Goal: Transaction & Acquisition: Purchase product/service

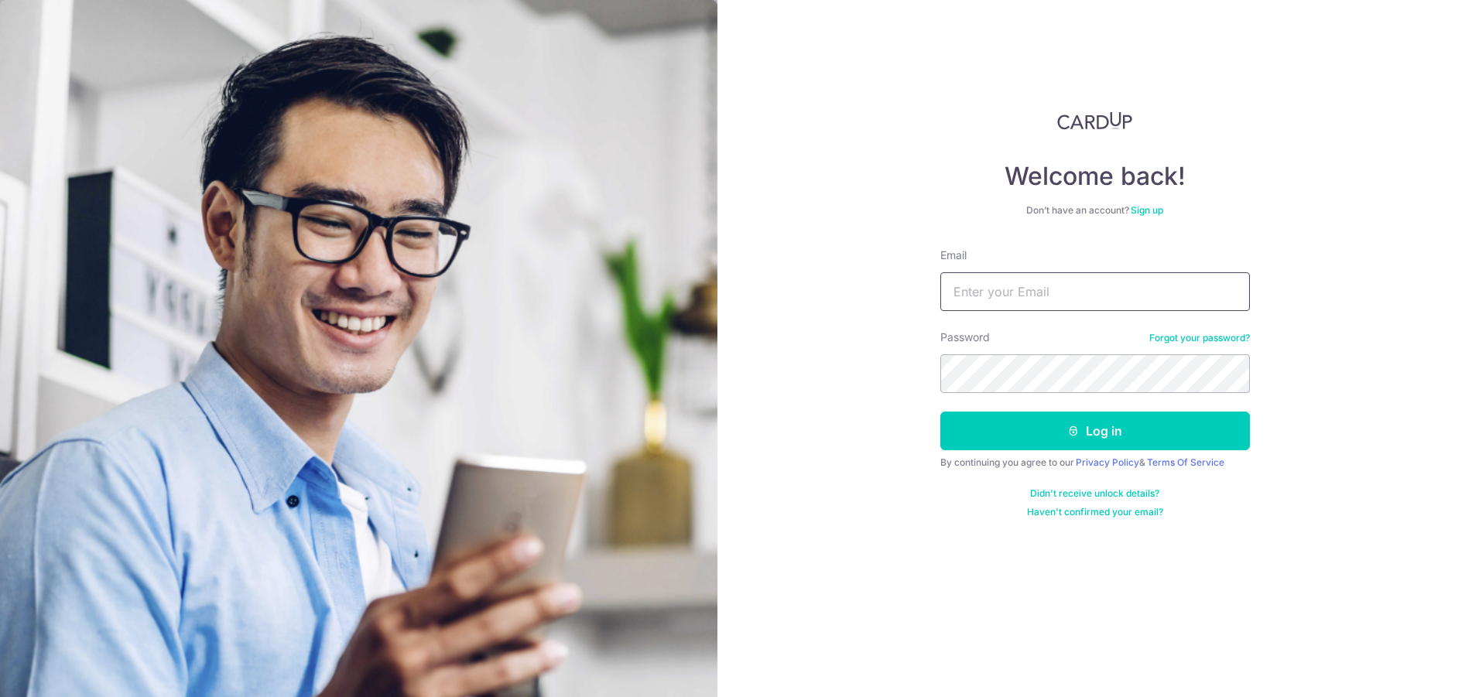
click at [998, 288] on input "Email" at bounding box center [1095, 291] width 310 height 39
type input "zunehsien@gmail.com"
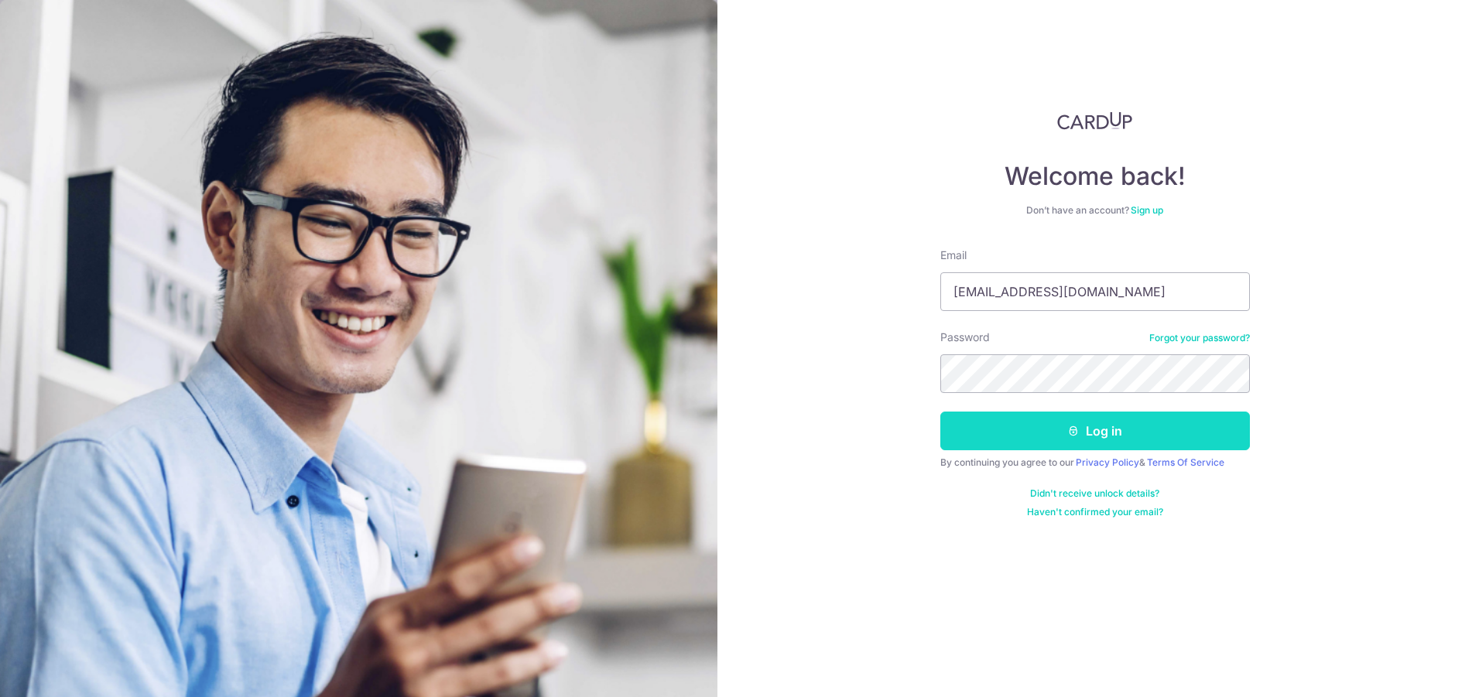
click at [940, 432] on button "Log in" at bounding box center [1095, 431] width 310 height 39
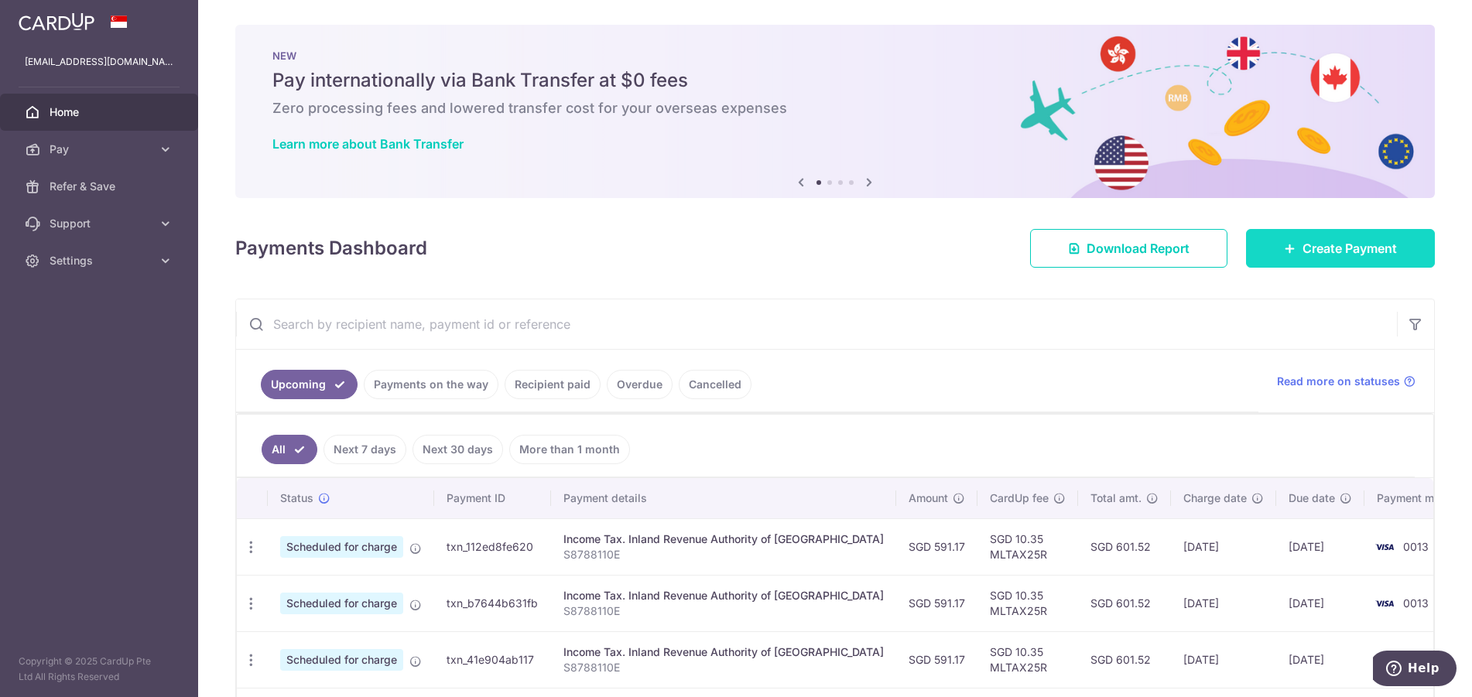
click at [1267, 252] on link "Create Payment" at bounding box center [1340, 248] width 189 height 39
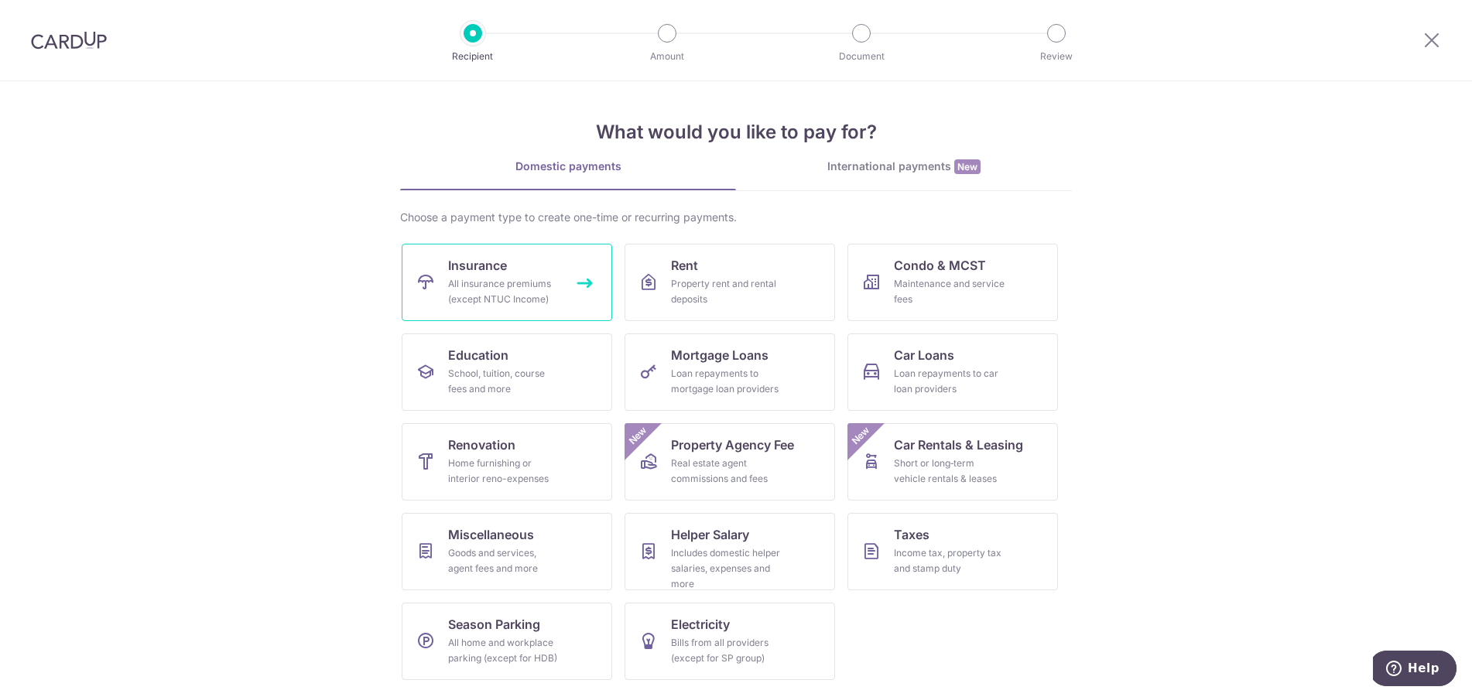
click at [533, 286] on div "All insurance premiums (except NTUC Income)" at bounding box center [503, 291] width 111 height 31
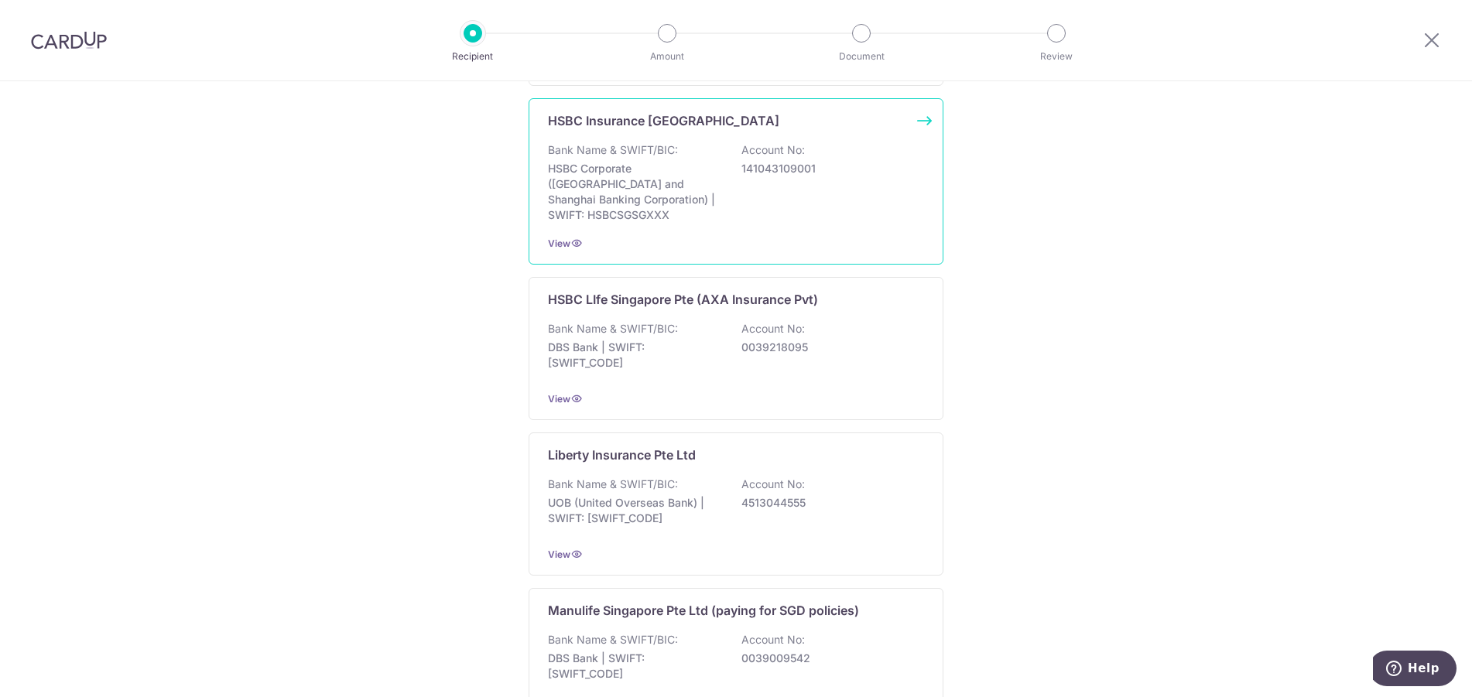
scroll to position [1084, 0]
click at [844, 347] on div "Bank Name & SWIFT/BIC: DBS Bank | SWIFT: DBSSSGSGXXX Account No: 0039218095" at bounding box center [736, 348] width 376 height 57
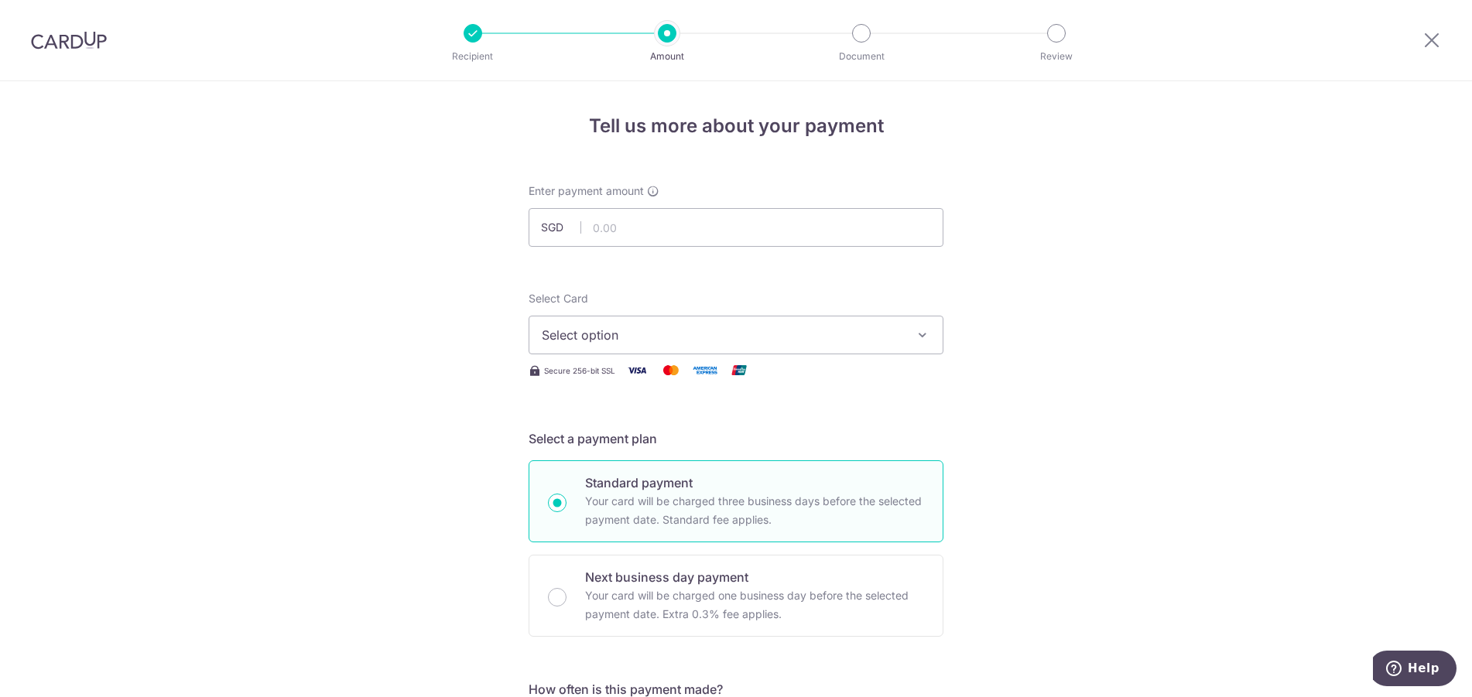
click at [886, 335] on span "Select option" at bounding box center [722, 335] width 361 height 19
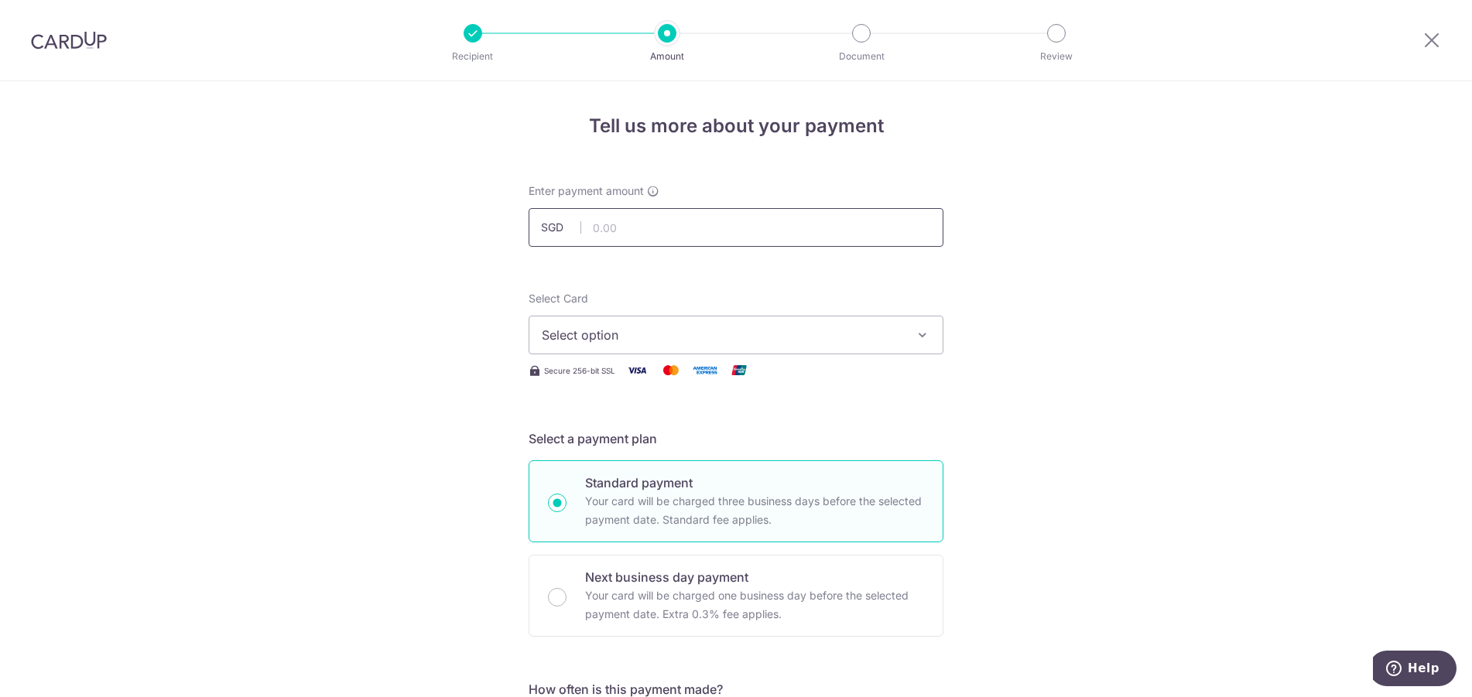
click at [700, 225] on input "text" at bounding box center [736, 227] width 415 height 39
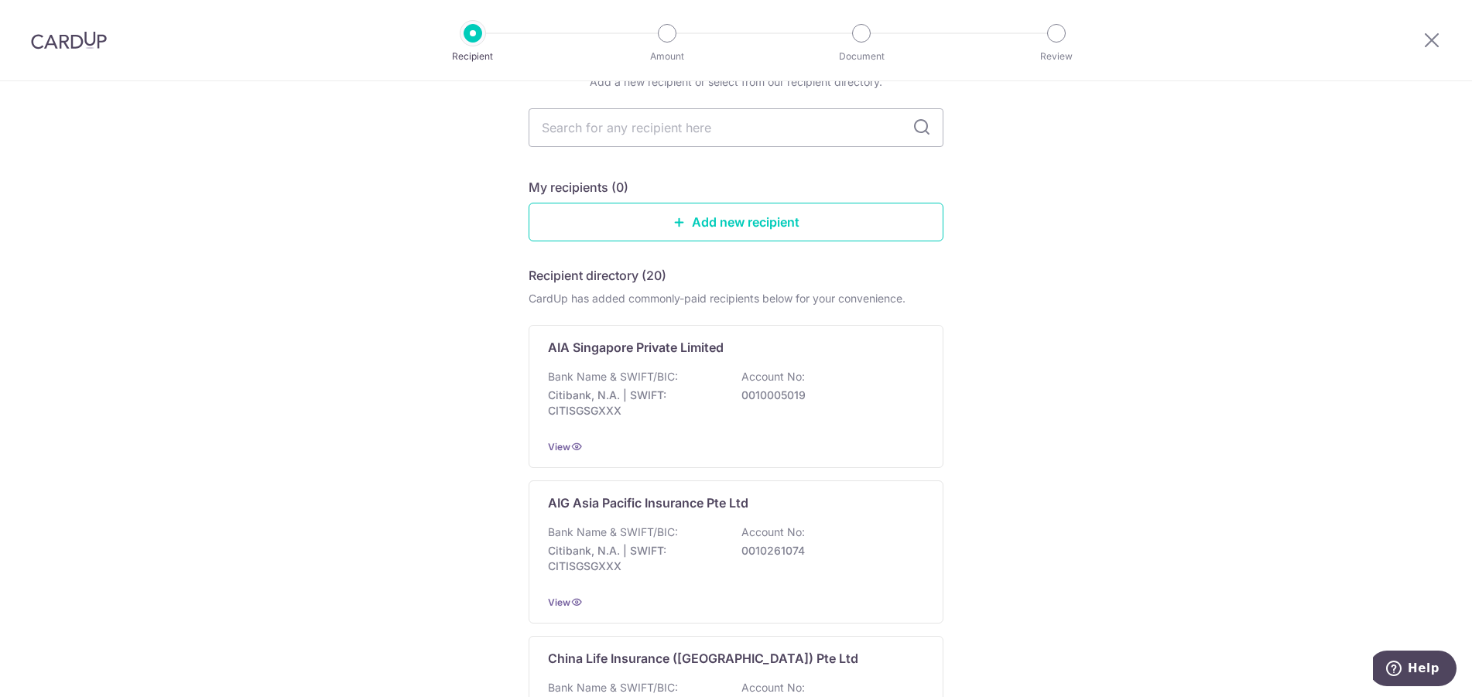
scroll to position [155, 0]
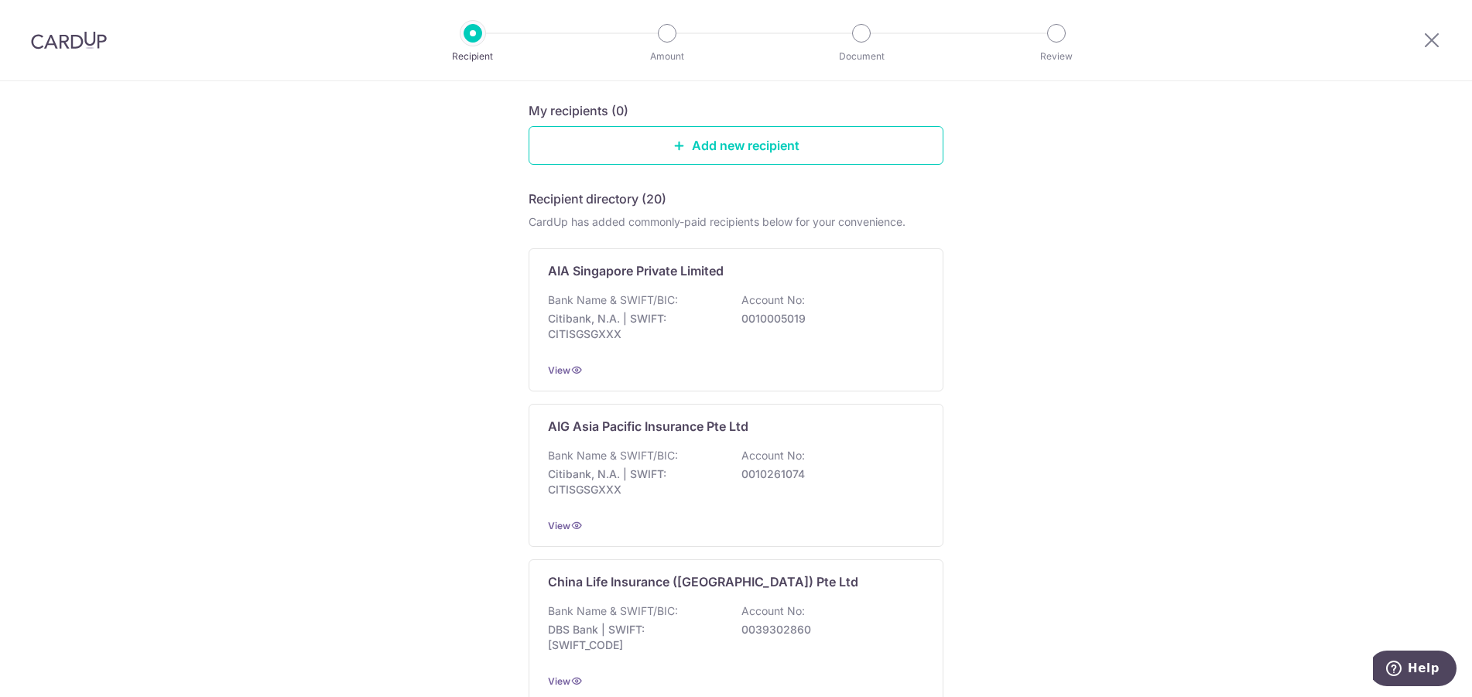
click at [47, 39] on img at bounding box center [69, 40] width 76 height 19
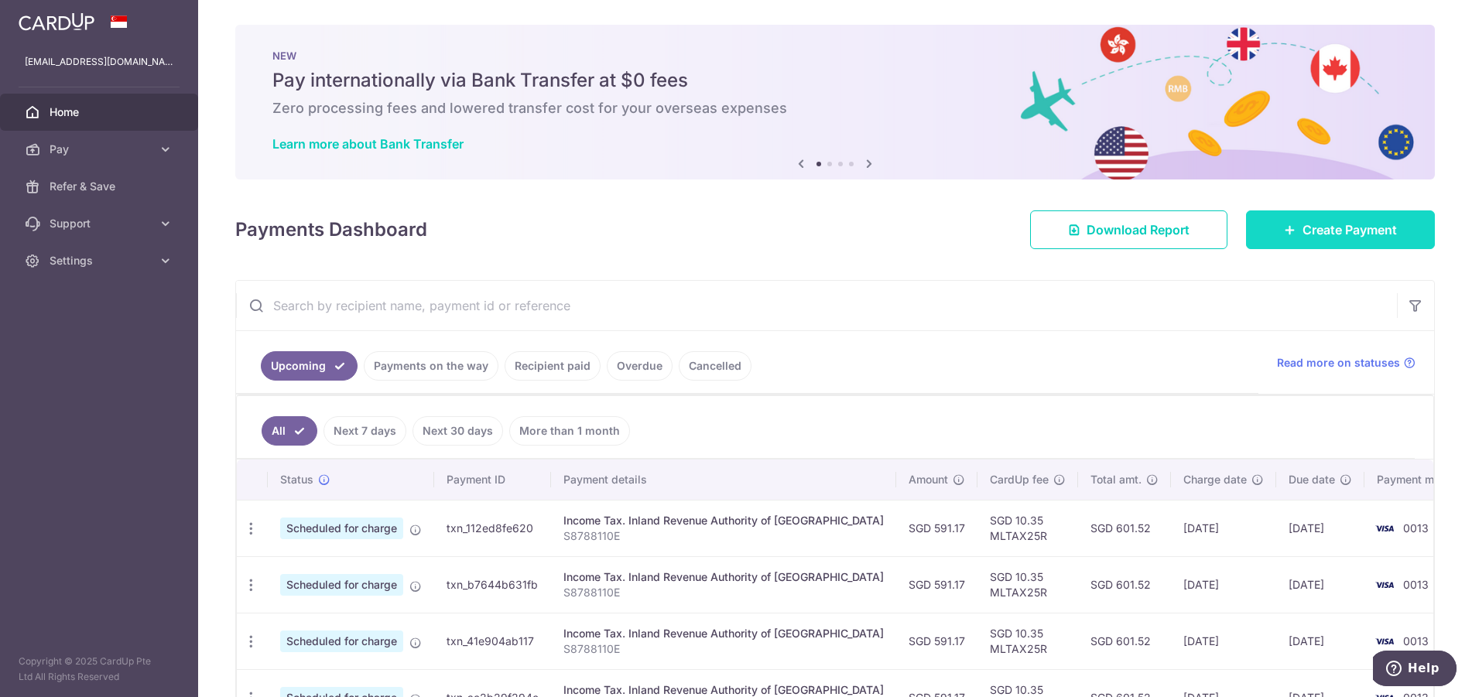
click at [1273, 229] on link "Create Payment" at bounding box center [1340, 230] width 189 height 39
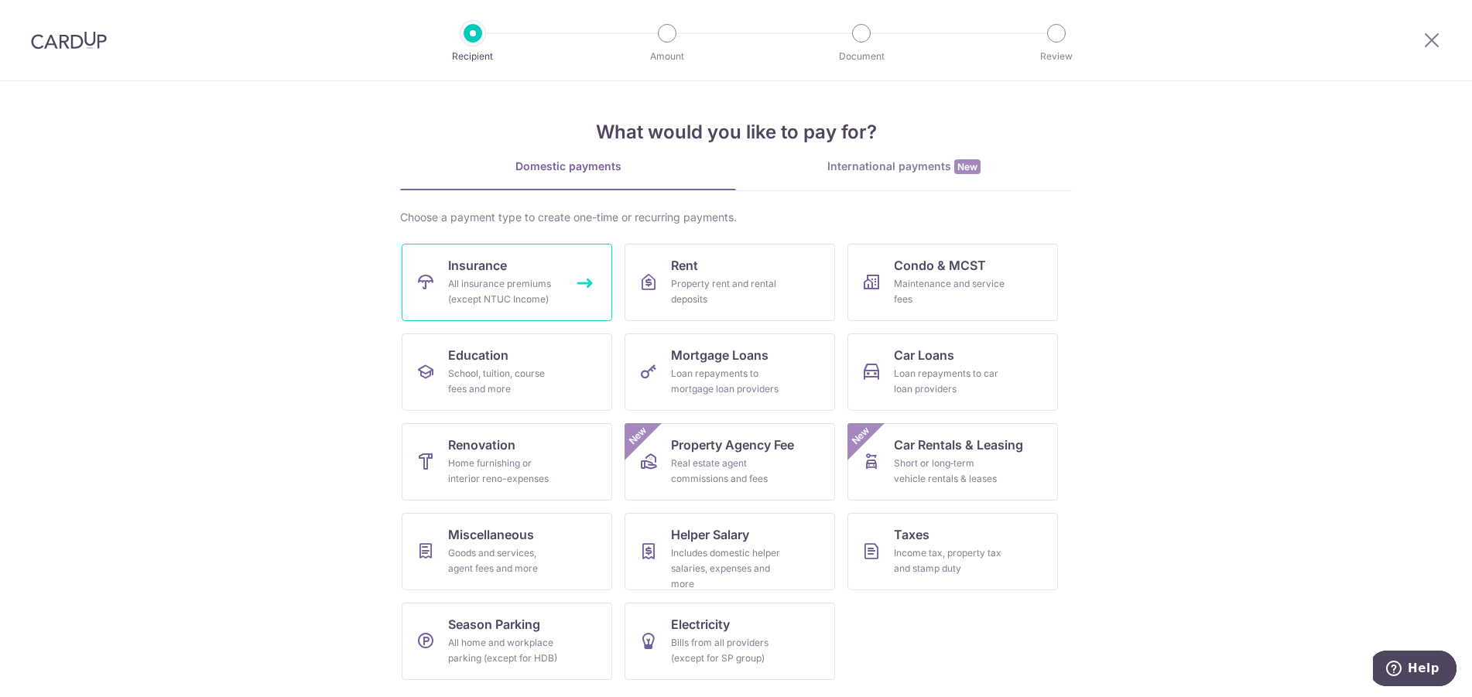
click at [506, 269] on span "Insurance" at bounding box center [477, 265] width 59 height 19
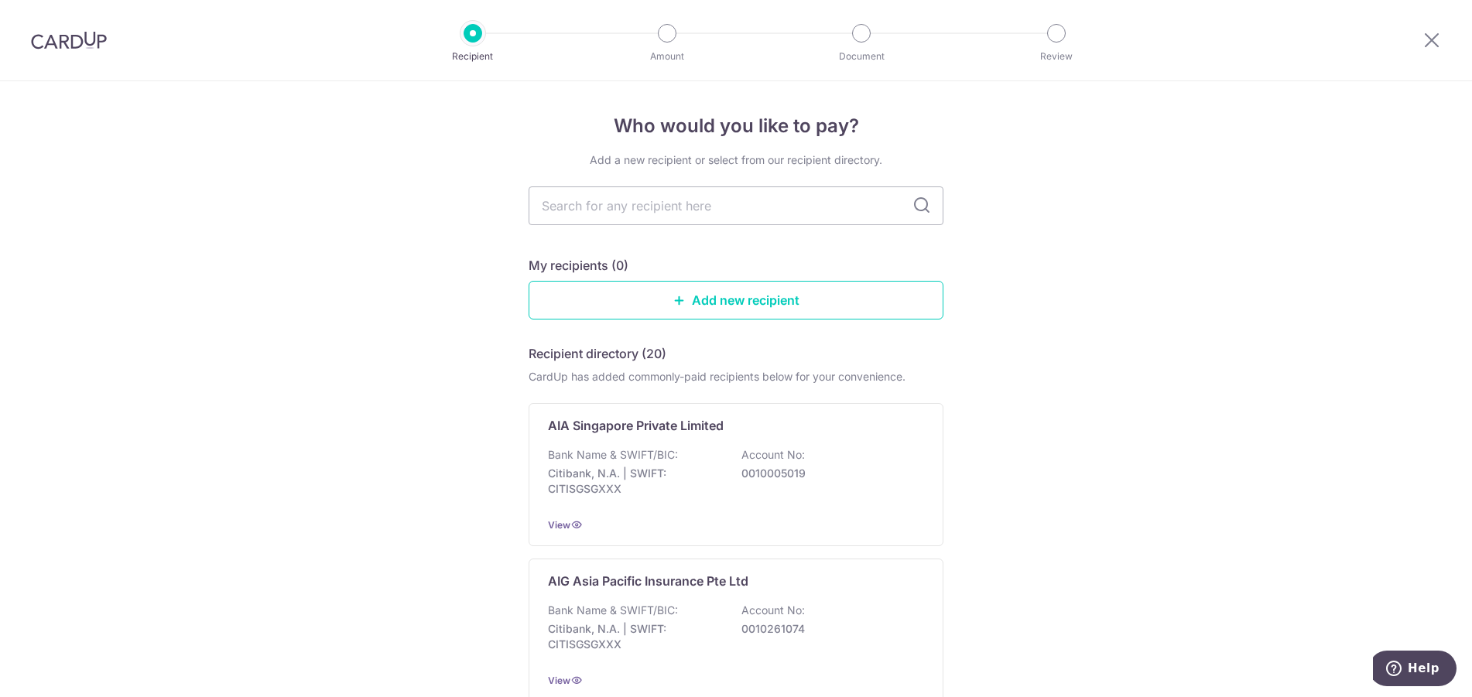
click at [71, 50] on div at bounding box center [69, 40] width 138 height 80
click at [53, 44] on img at bounding box center [69, 40] width 76 height 19
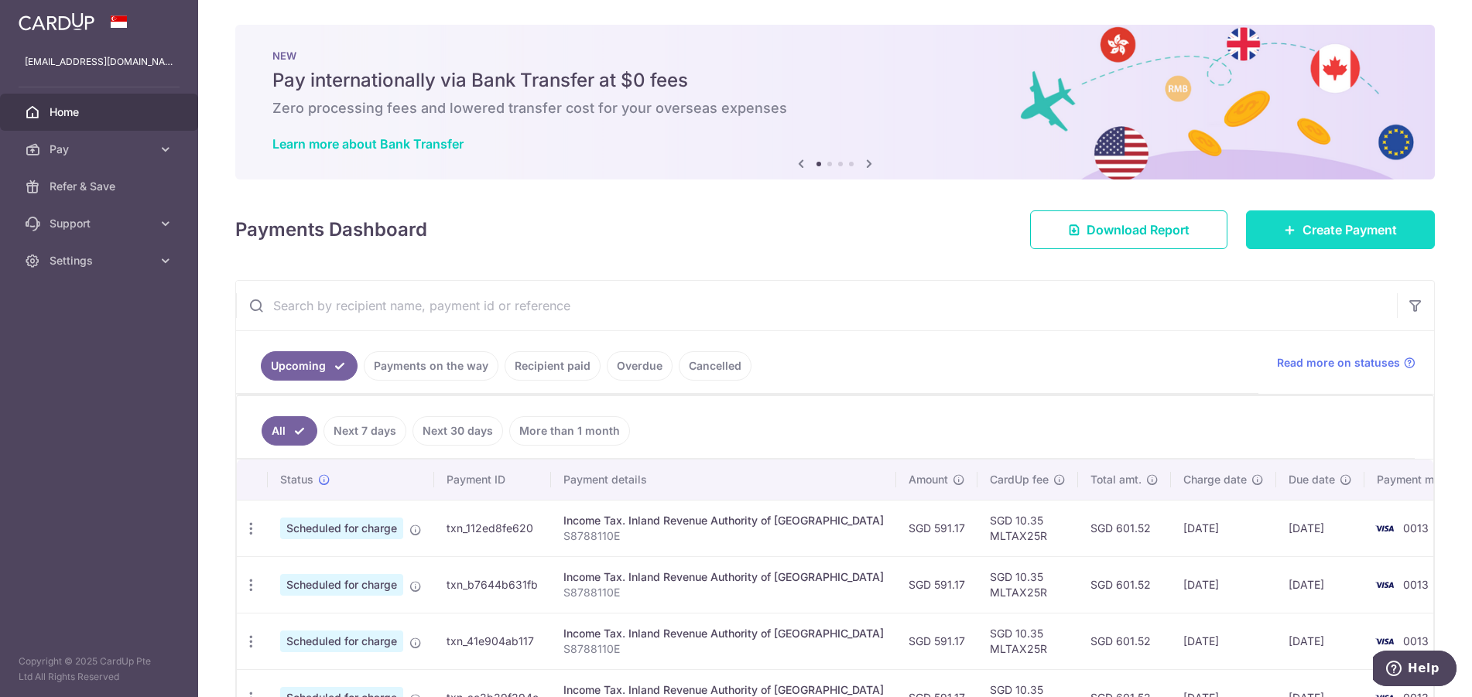
click at [1266, 232] on link "Create Payment" at bounding box center [1340, 230] width 189 height 39
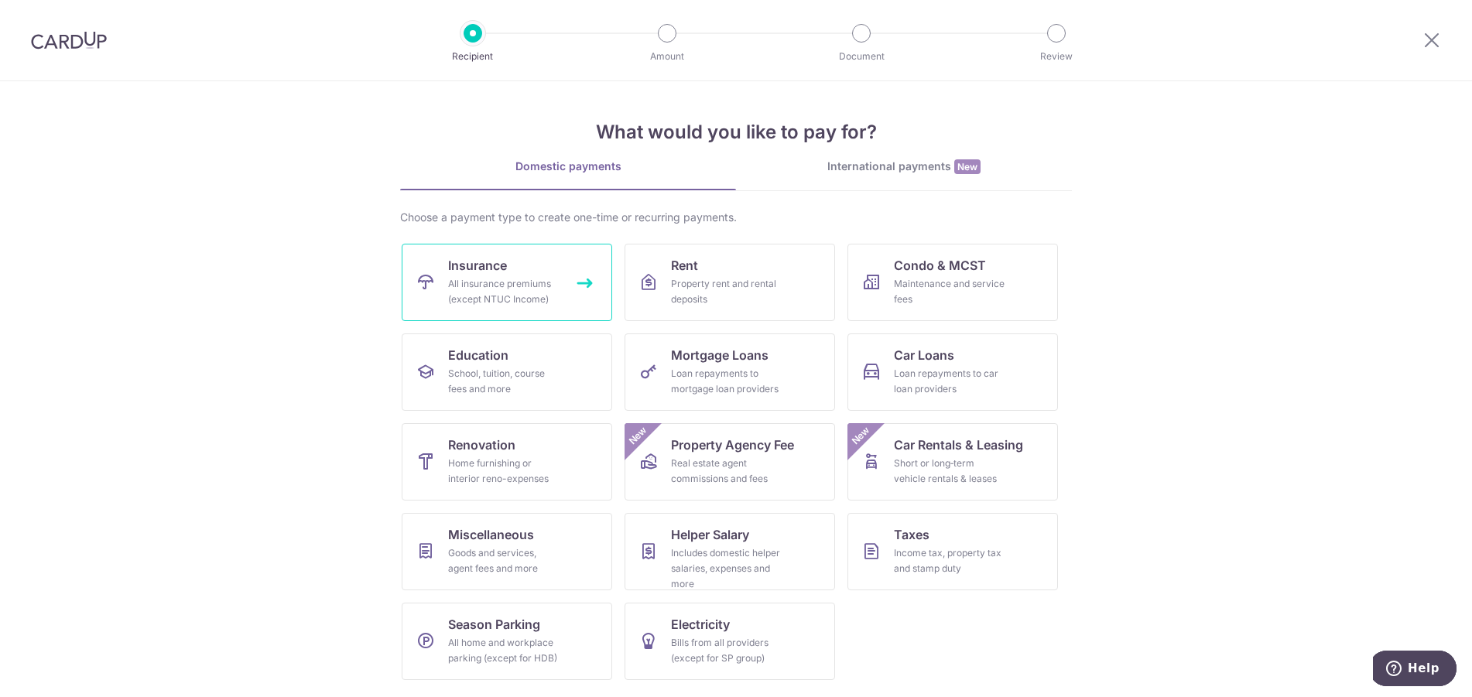
click at [440, 264] on link "Insurance All insurance premiums (except NTUC Income)" at bounding box center [507, 282] width 211 height 77
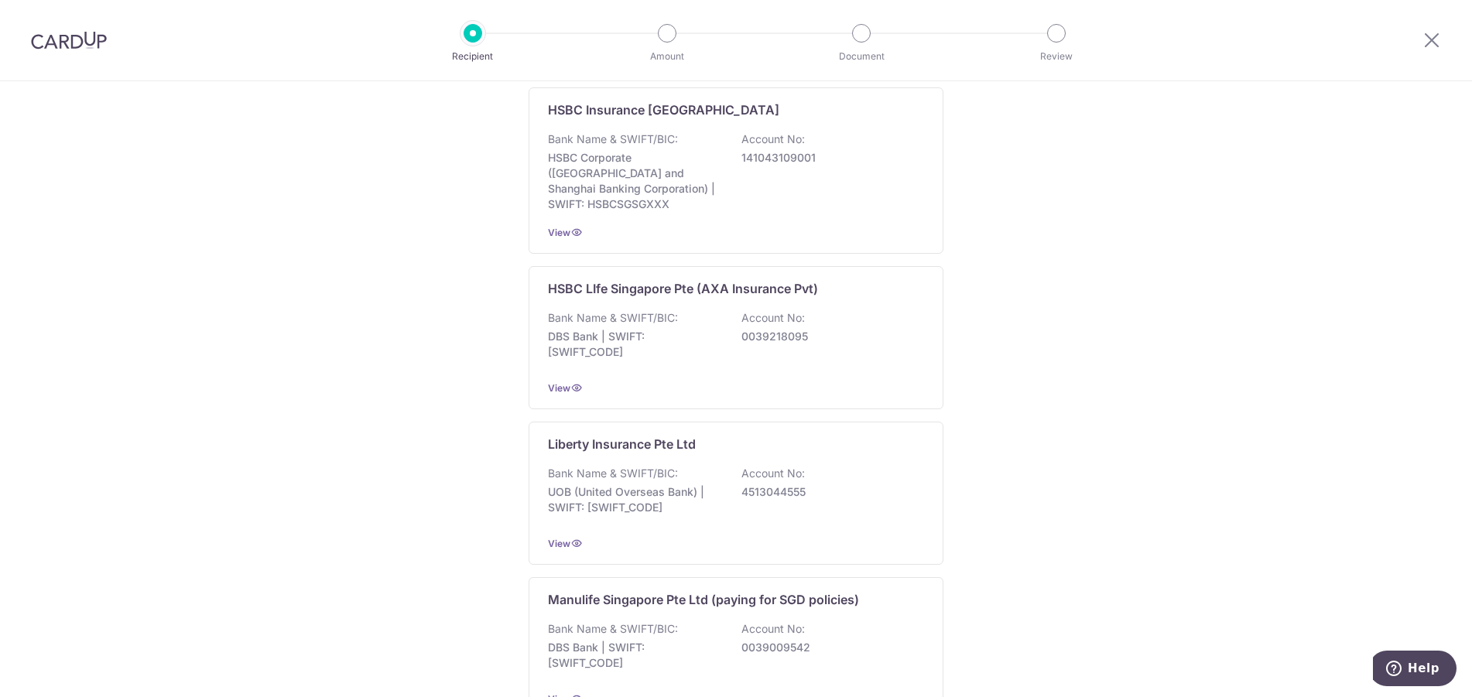
scroll to position [1029, 0]
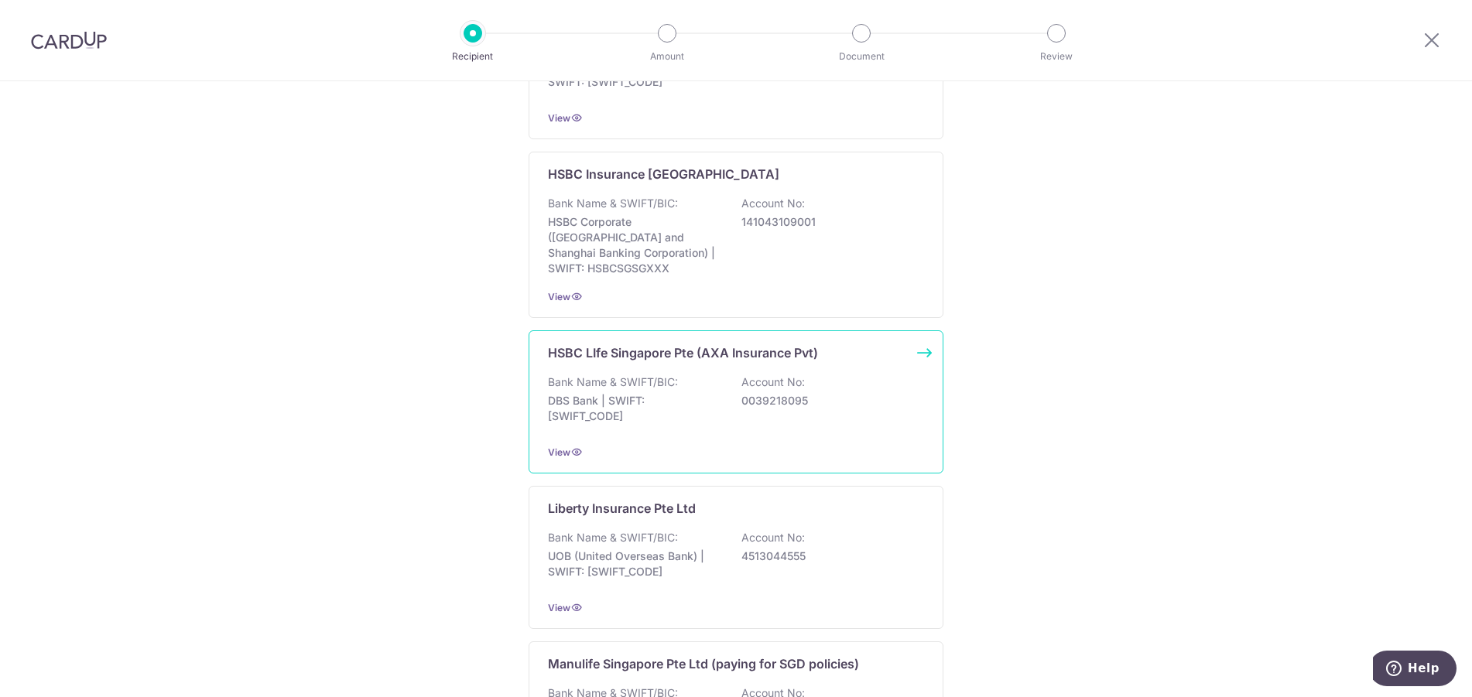
click at [831, 377] on div "Bank Name & SWIFT/BIC: DBS Bank | SWIFT: DBSSSGSGXXX Account No: 0039218095" at bounding box center [736, 403] width 376 height 57
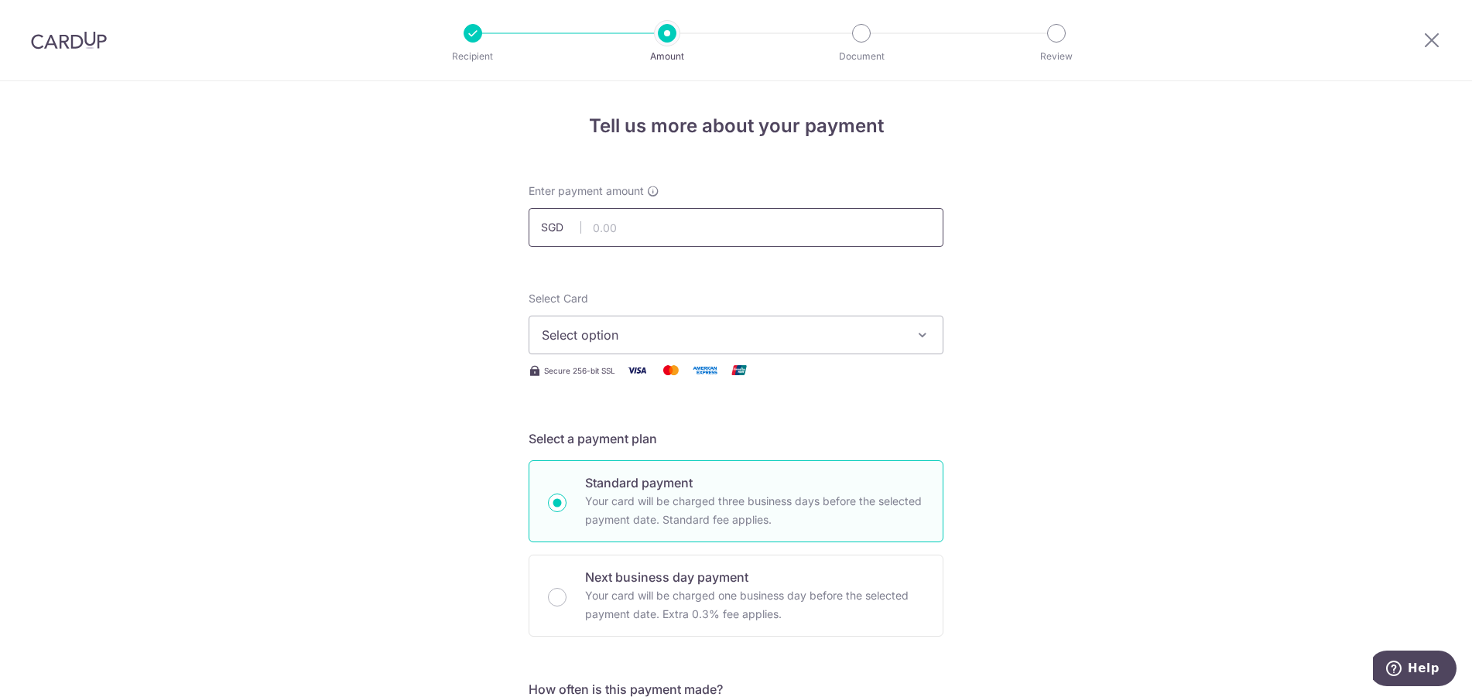
click at [637, 231] on input "text" at bounding box center [736, 227] width 415 height 39
click at [691, 235] on input "text" at bounding box center [736, 227] width 415 height 39
type input "108.00"
drag, startPoint x: 1013, startPoint y: 329, endPoint x: 1005, endPoint y: 327, distance: 8.7
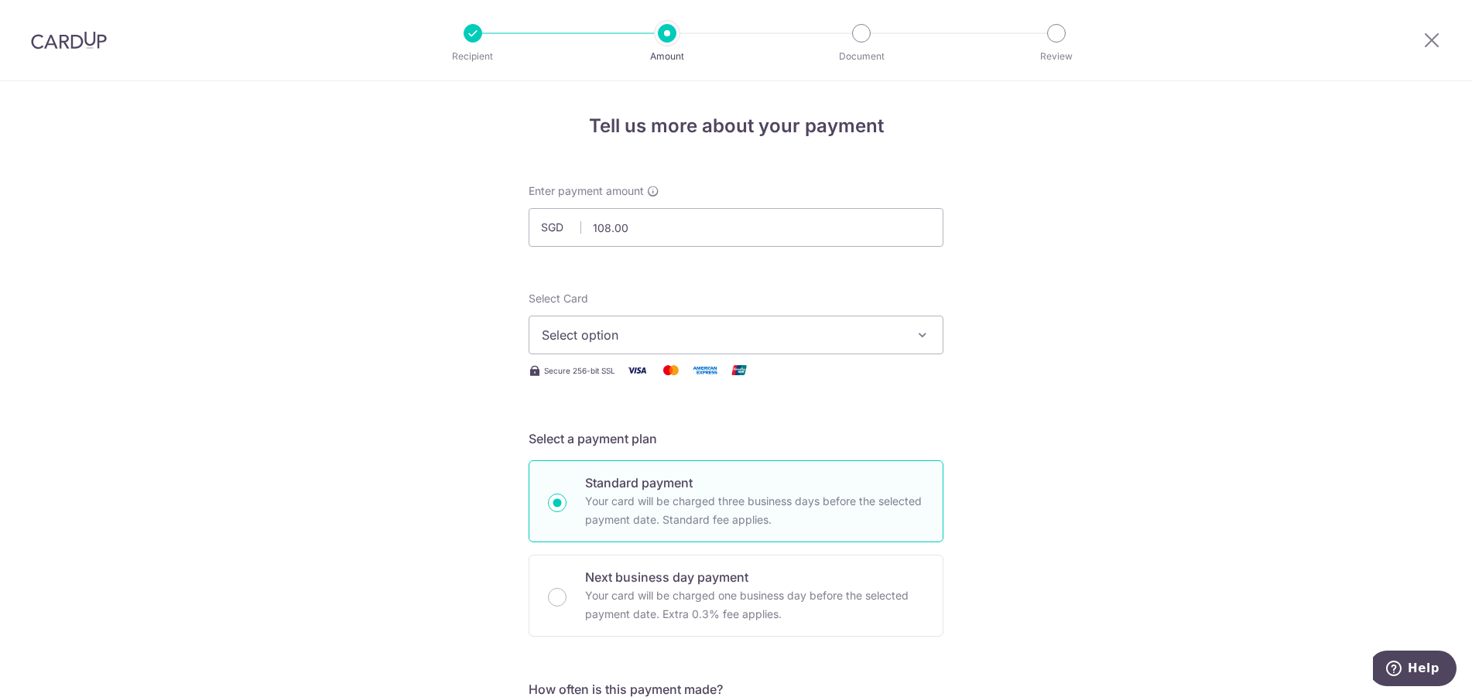
click at [883, 337] on span "Select option" at bounding box center [722, 335] width 361 height 19
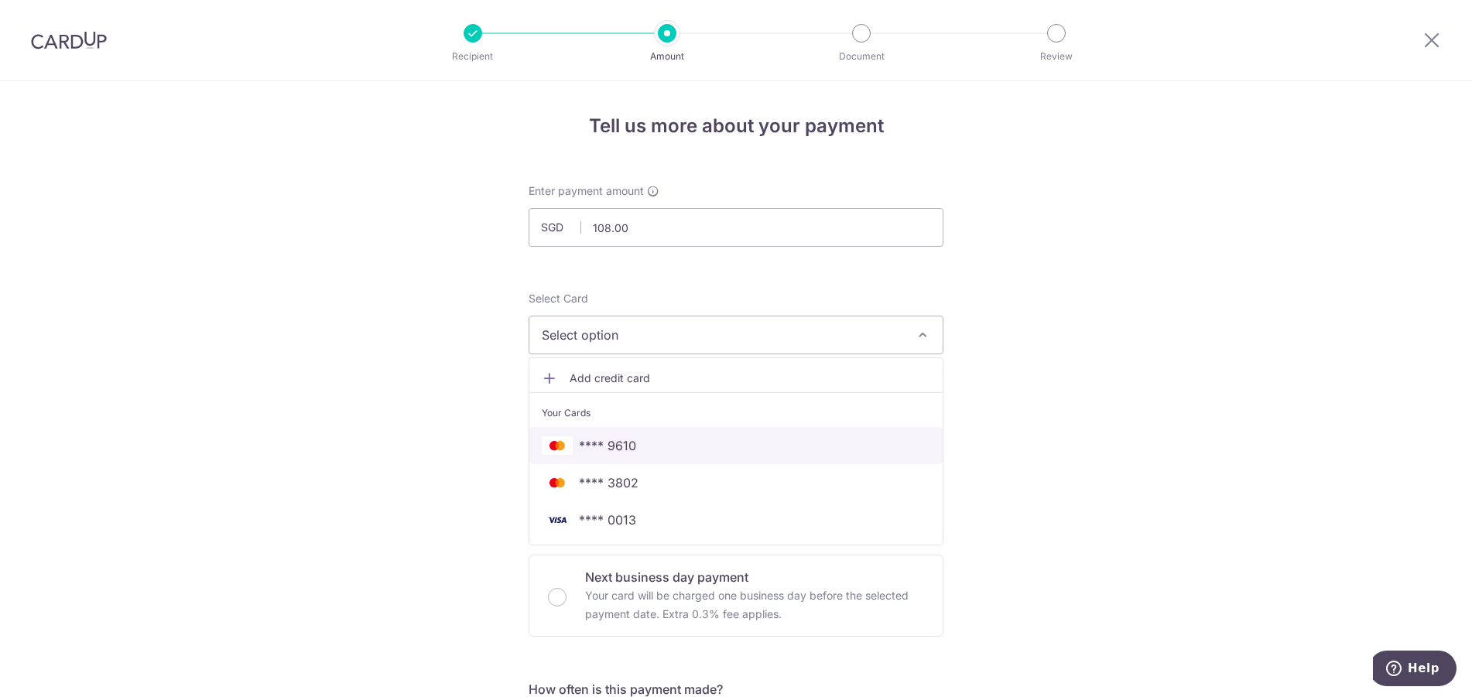
click at [757, 447] on span "**** 9610" at bounding box center [736, 446] width 389 height 19
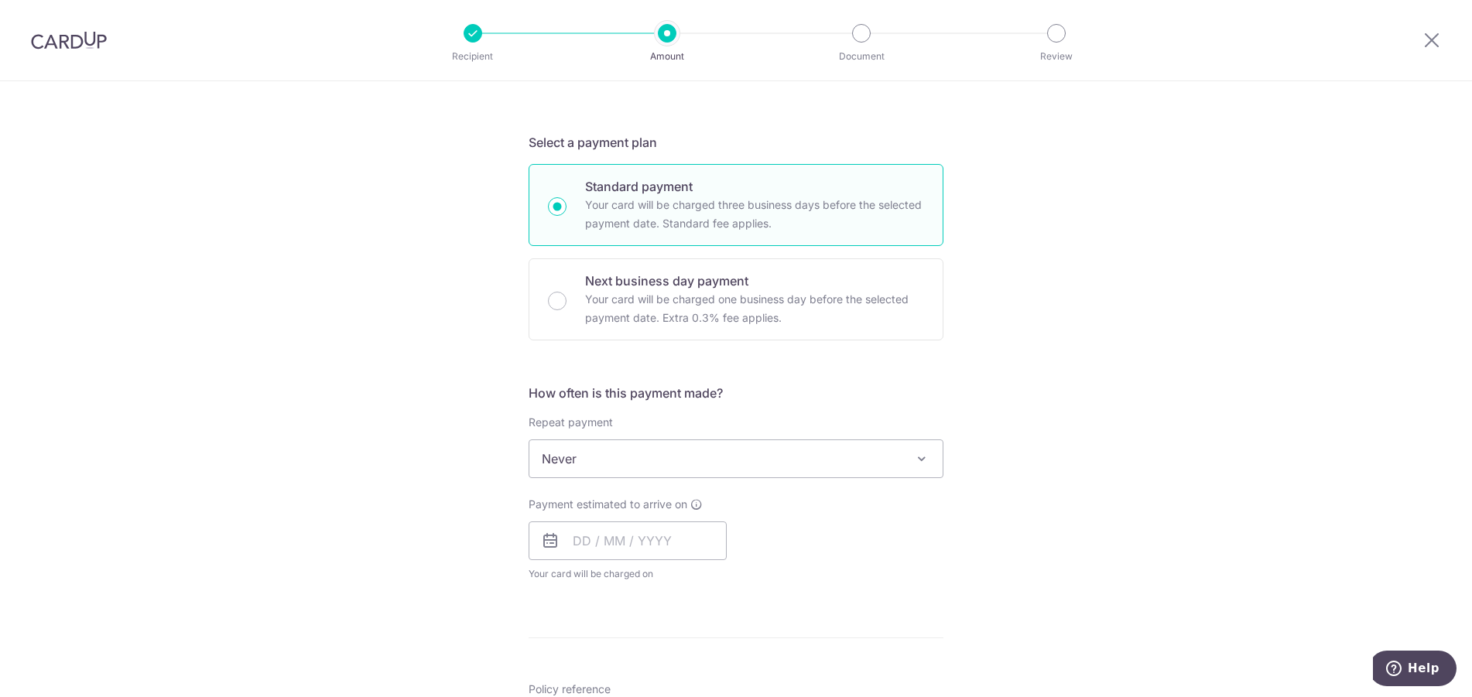
scroll to position [387, 0]
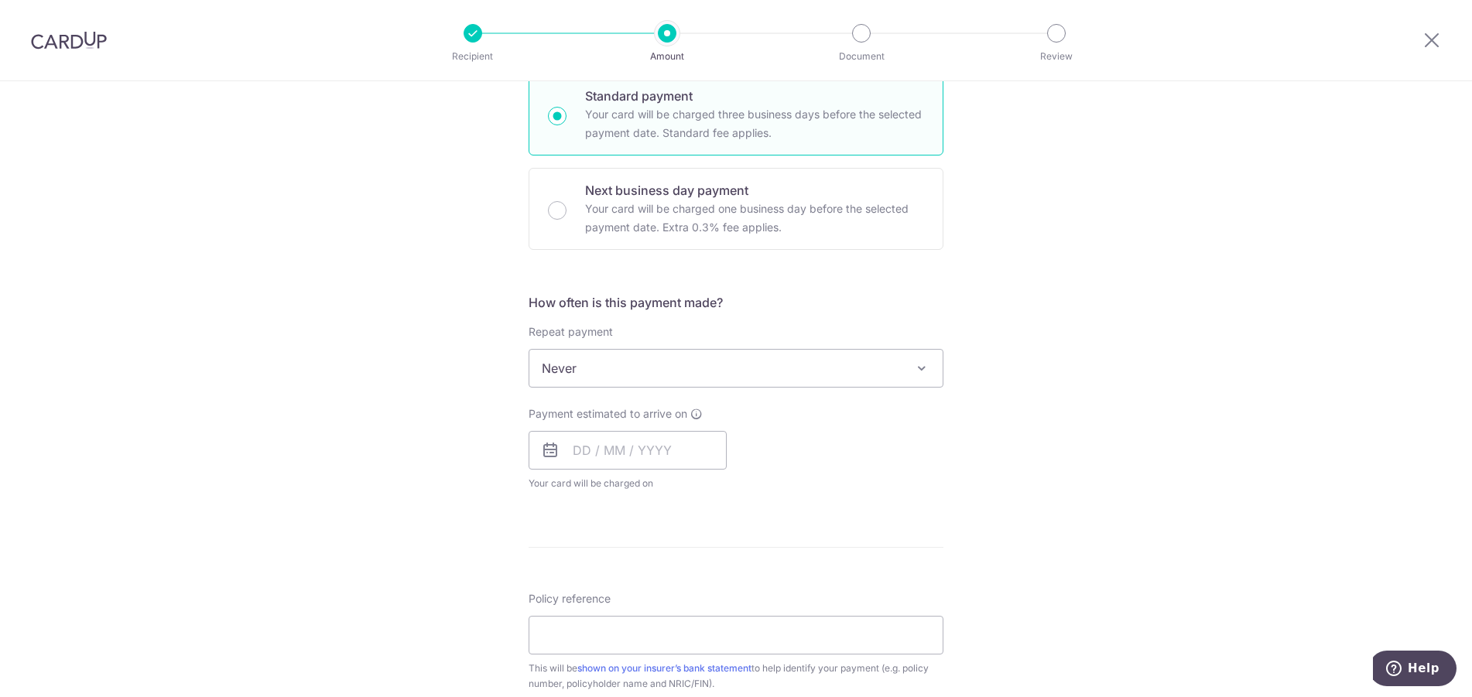
click at [681, 356] on span "Never" at bounding box center [735, 368] width 413 height 37
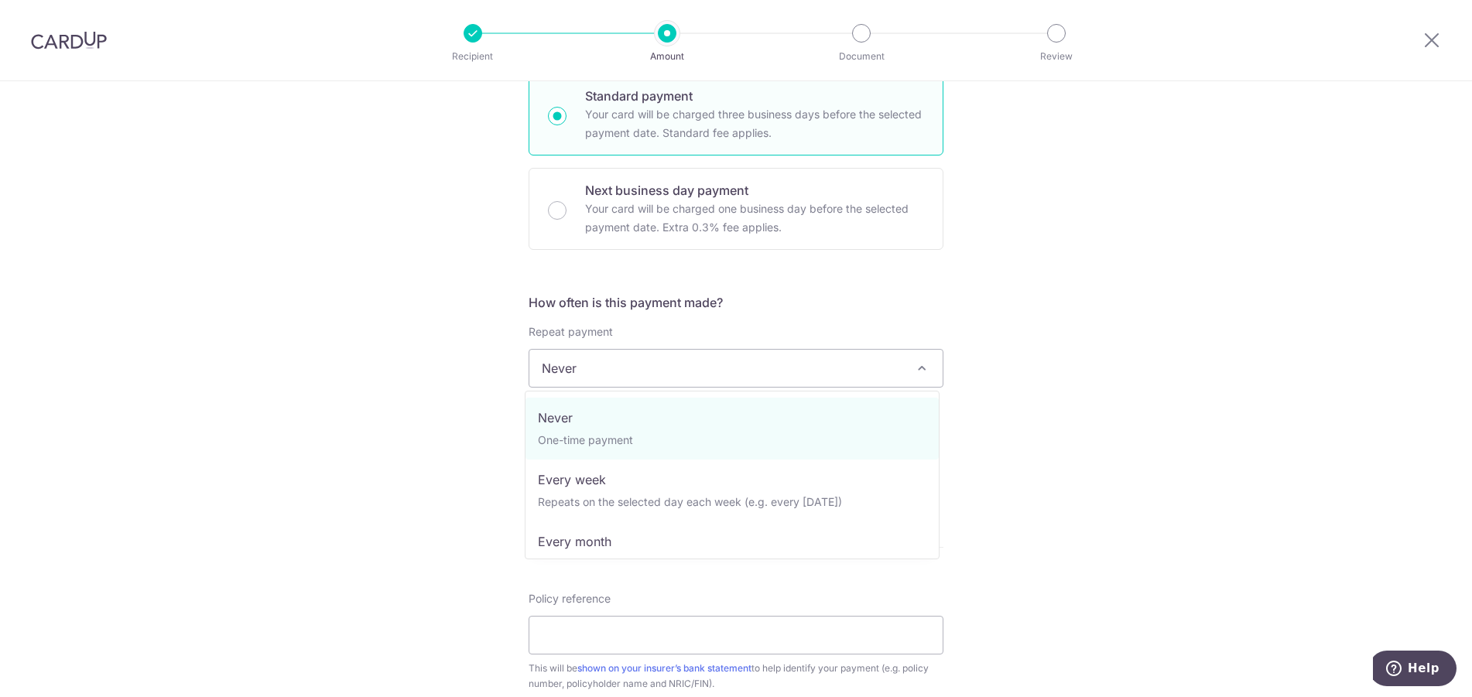
click at [681, 355] on span "Never" at bounding box center [735, 368] width 413 height 37
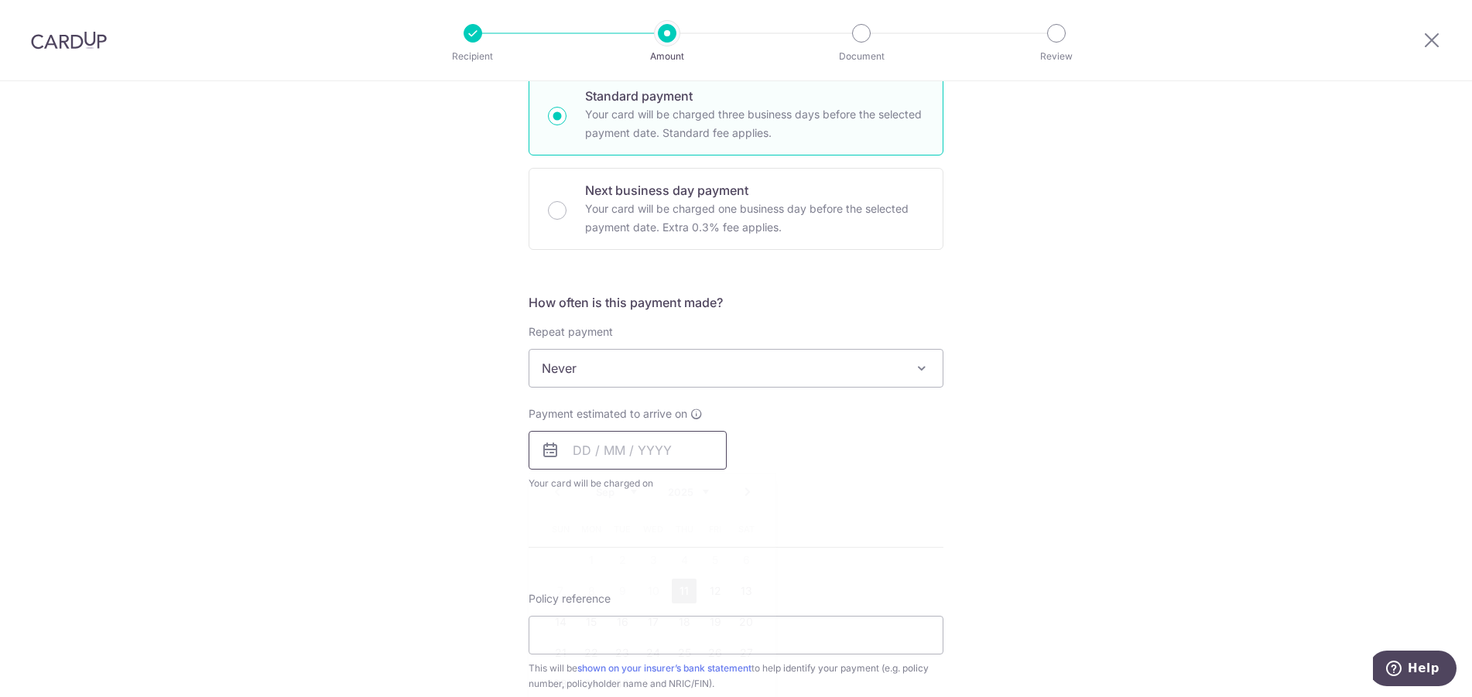
click at [572, 457] on input "text" at bounding box center [628, 450] width 198 height 39
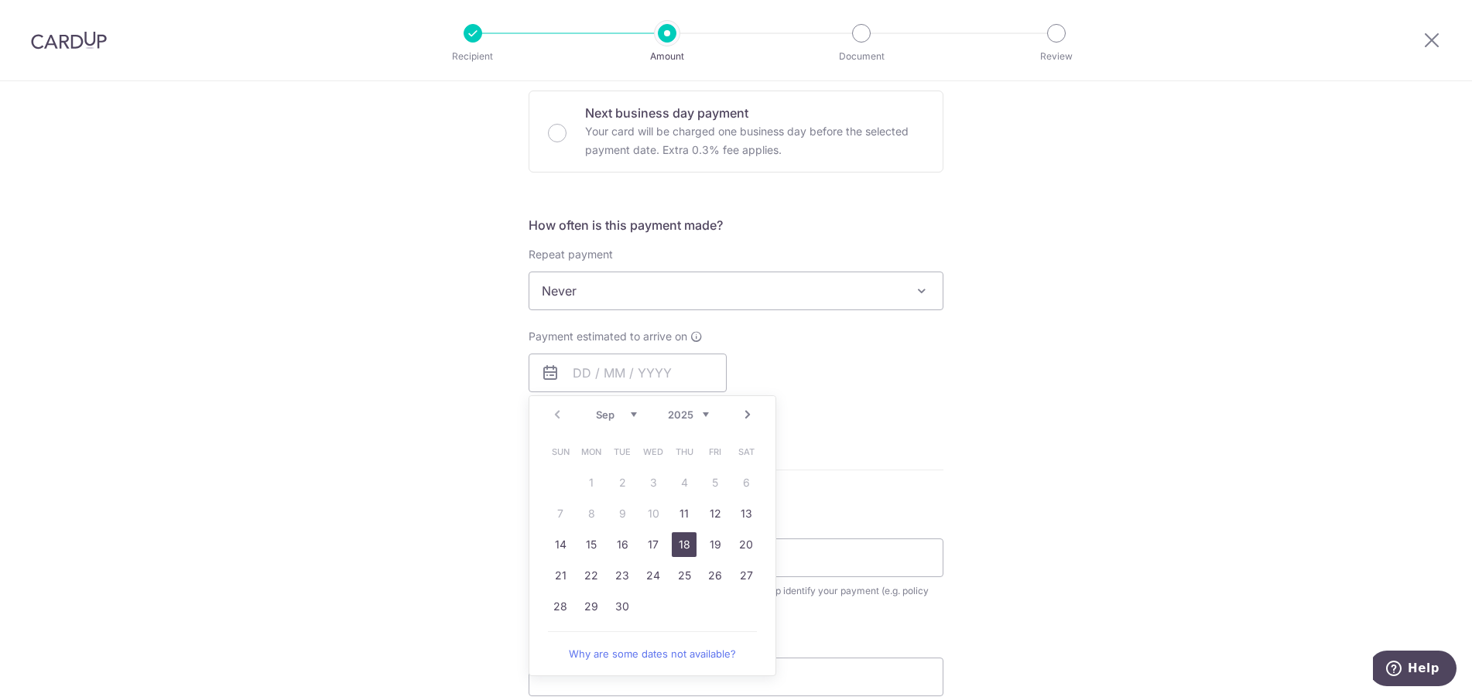
click at [681, 550] on link "18" at bounding box center [684, 545] width 25 height 25
type input "18/09/2025"
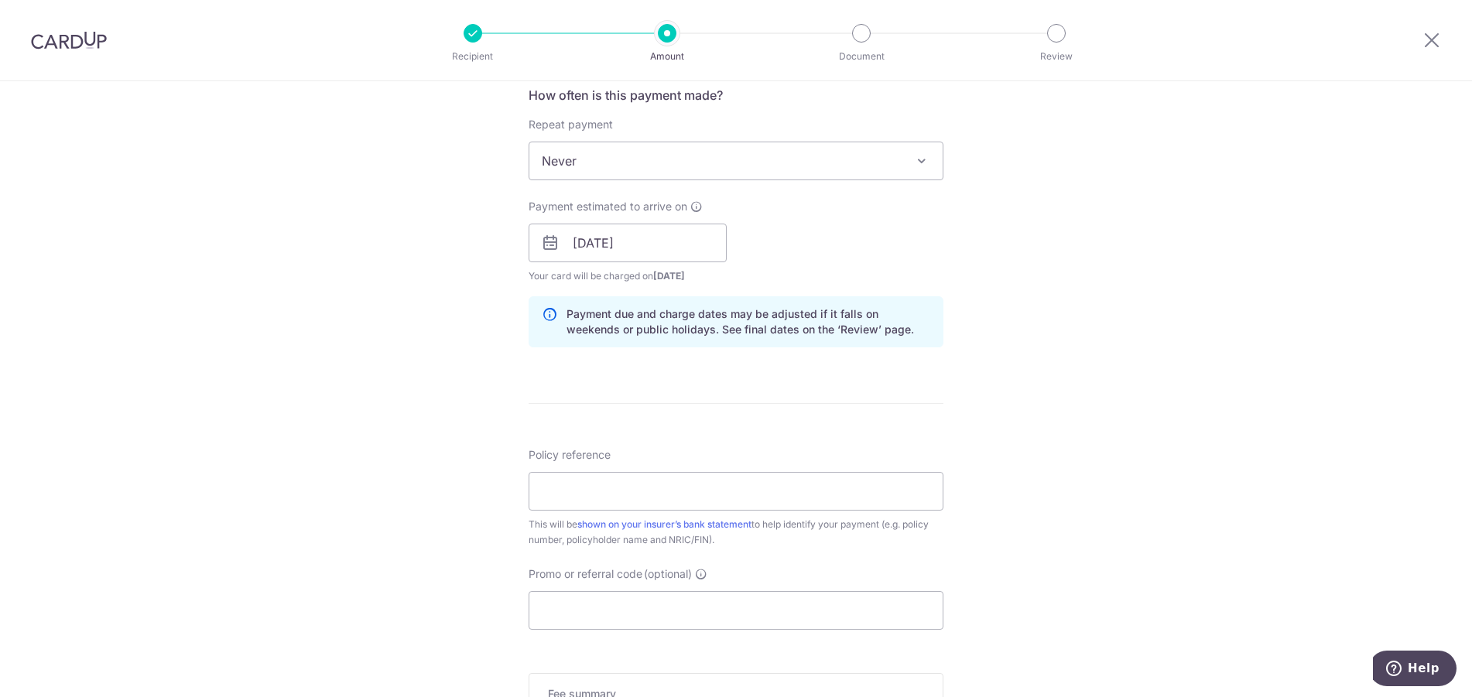
scroll to position [619, 0]
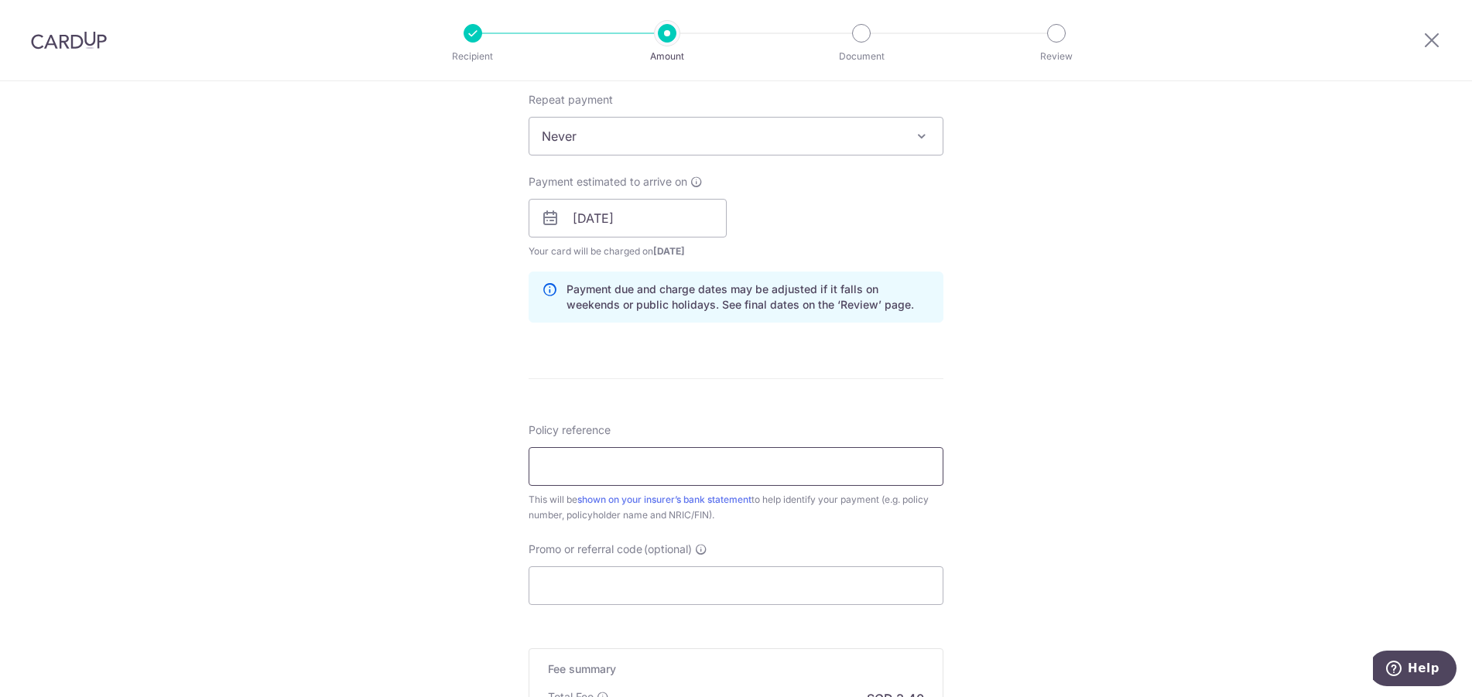
click at [683, 467] on input "Policy reference" at bounding box center [736, 466] width 415 height 39
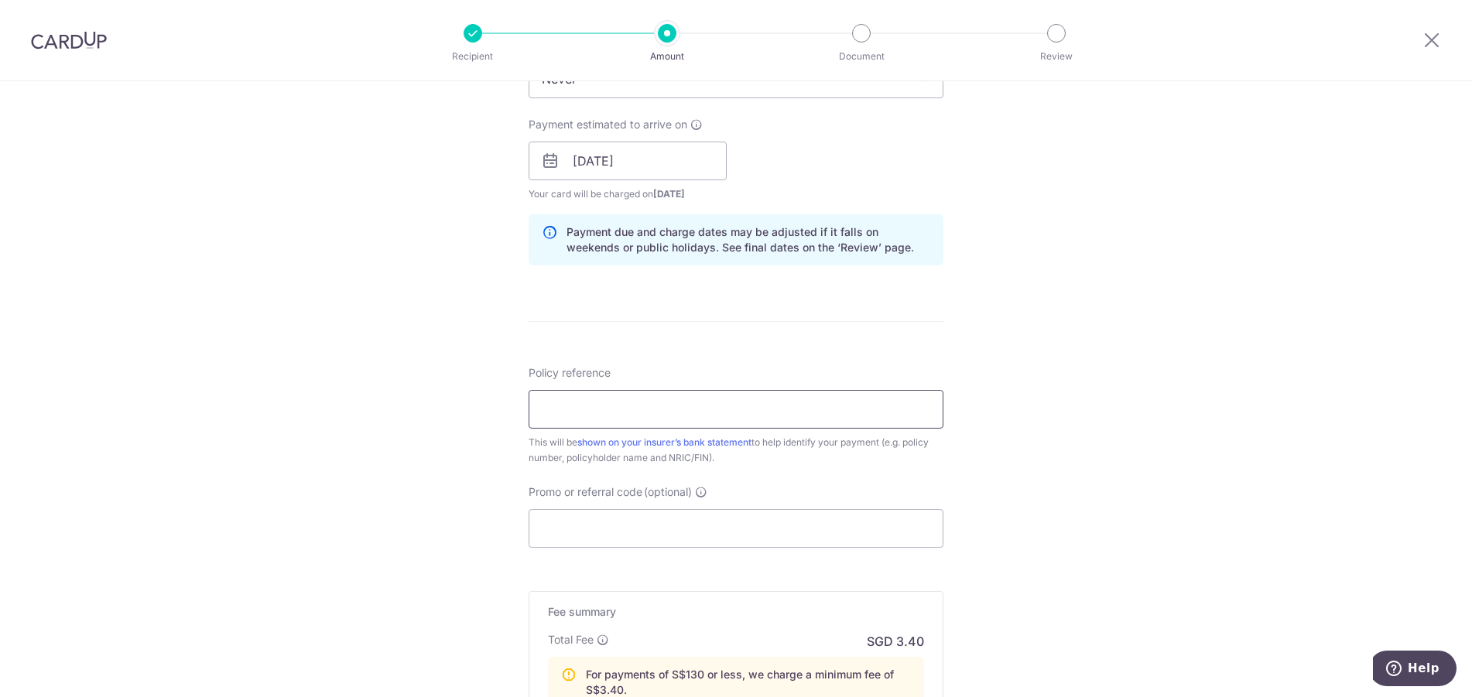
scroll to position [697, 0]
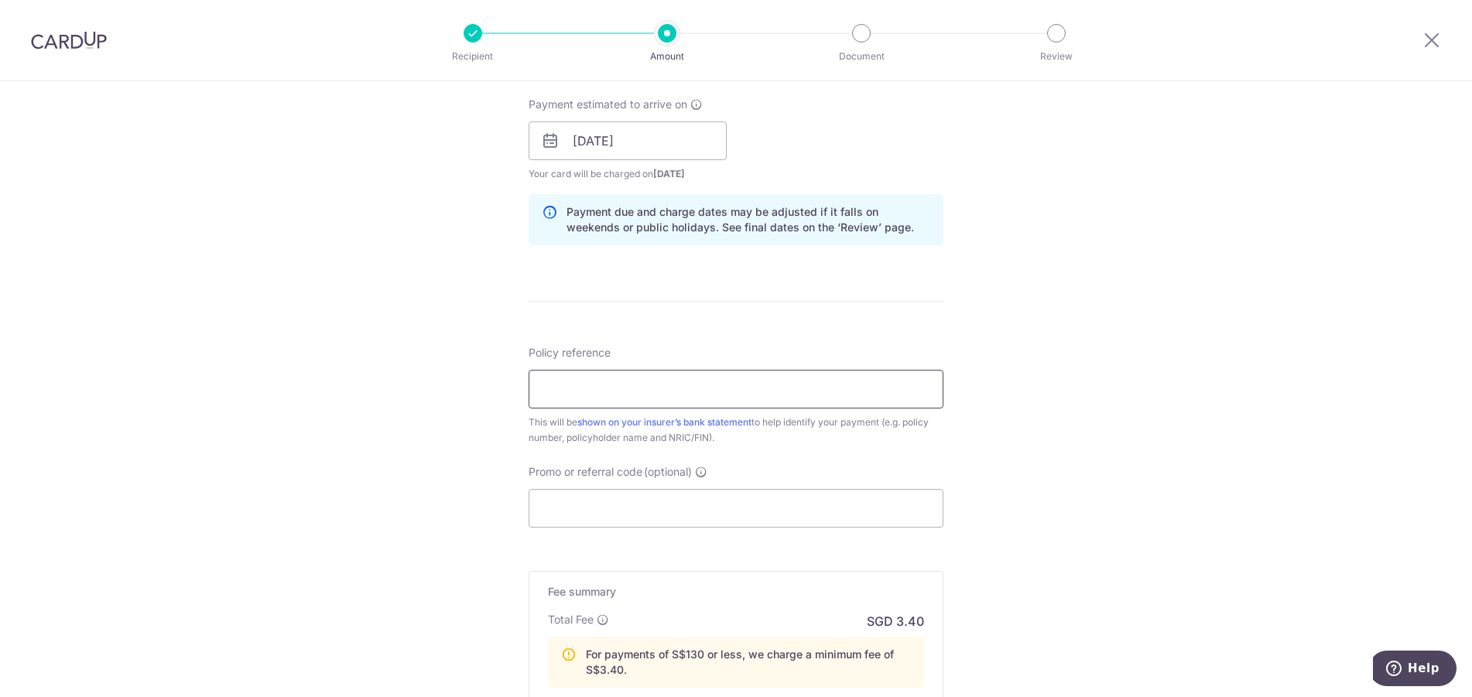
click at [584, 381] on input "Policy reference" at bounding box center [736, 389] width 415 height 39
paste input "302-4294906"
type input "302-4294906"
click at [635, 514] on input "Promo or referral code (optional)" at bounding box center [736, 508] width 415 height 39
paste input "302-4294906"
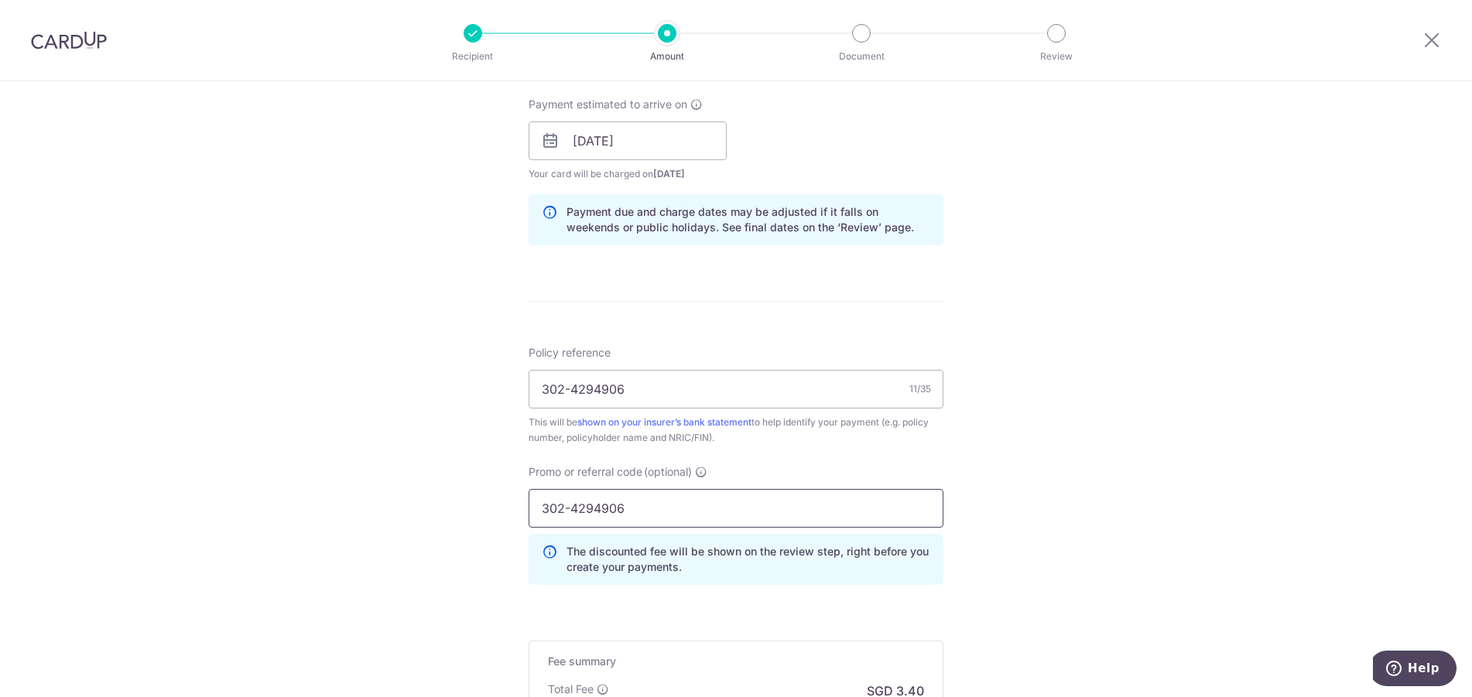
type input "302-4294906"
click at [974, 519] on div "Tell us more about your payment Enter payment amount SGD 108.00 108.00 Select C…" at bounding box center [736, 183] width 1472 height 1597
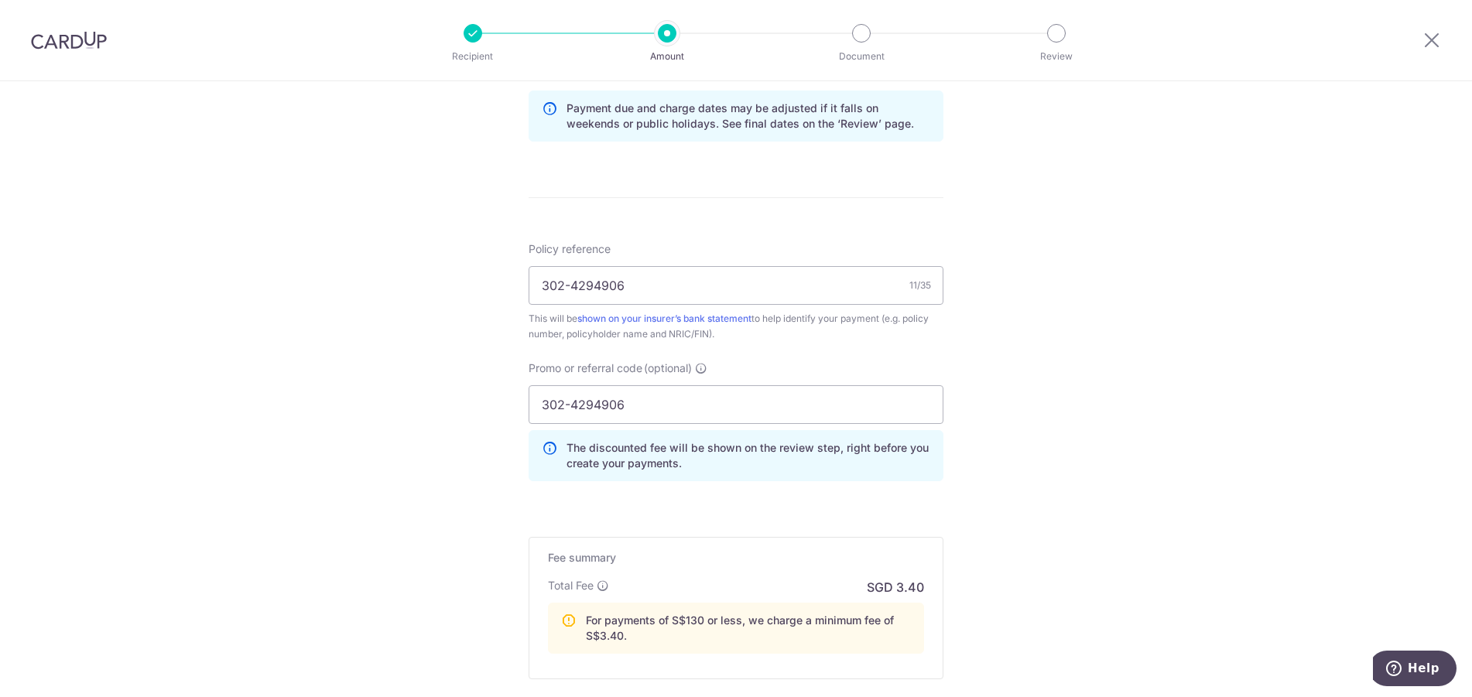
scroll to position [851, 0]
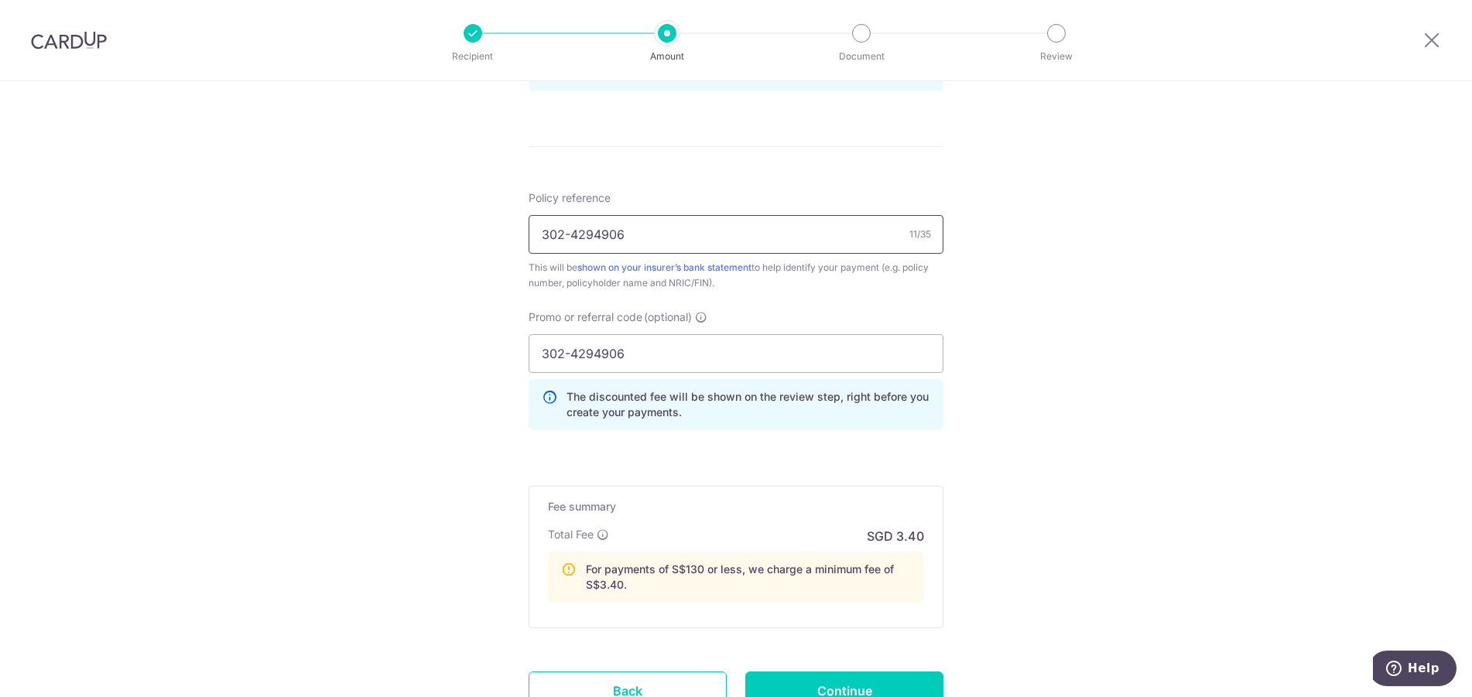
click at [541, 238] on input "302-4294906" at bounding box center [736, 234] width 415 height 39
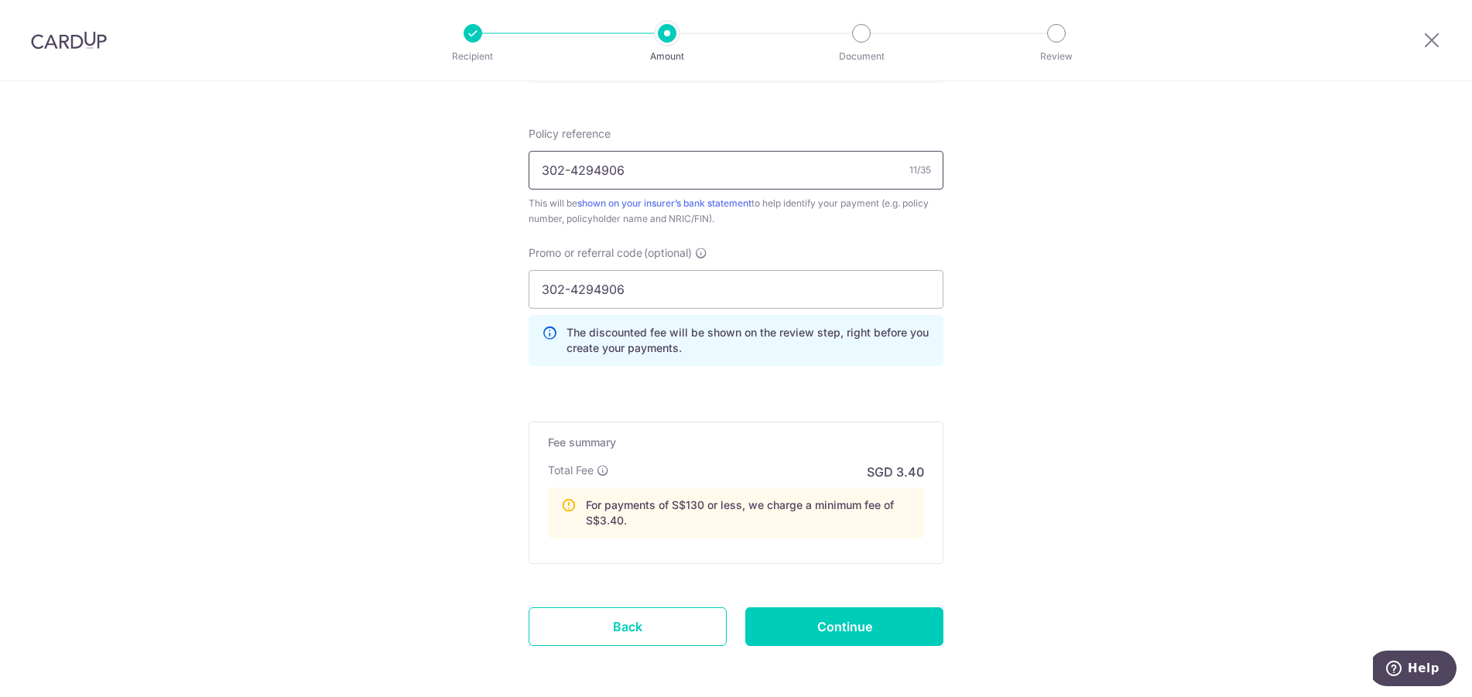
scroll to position [981, 0]
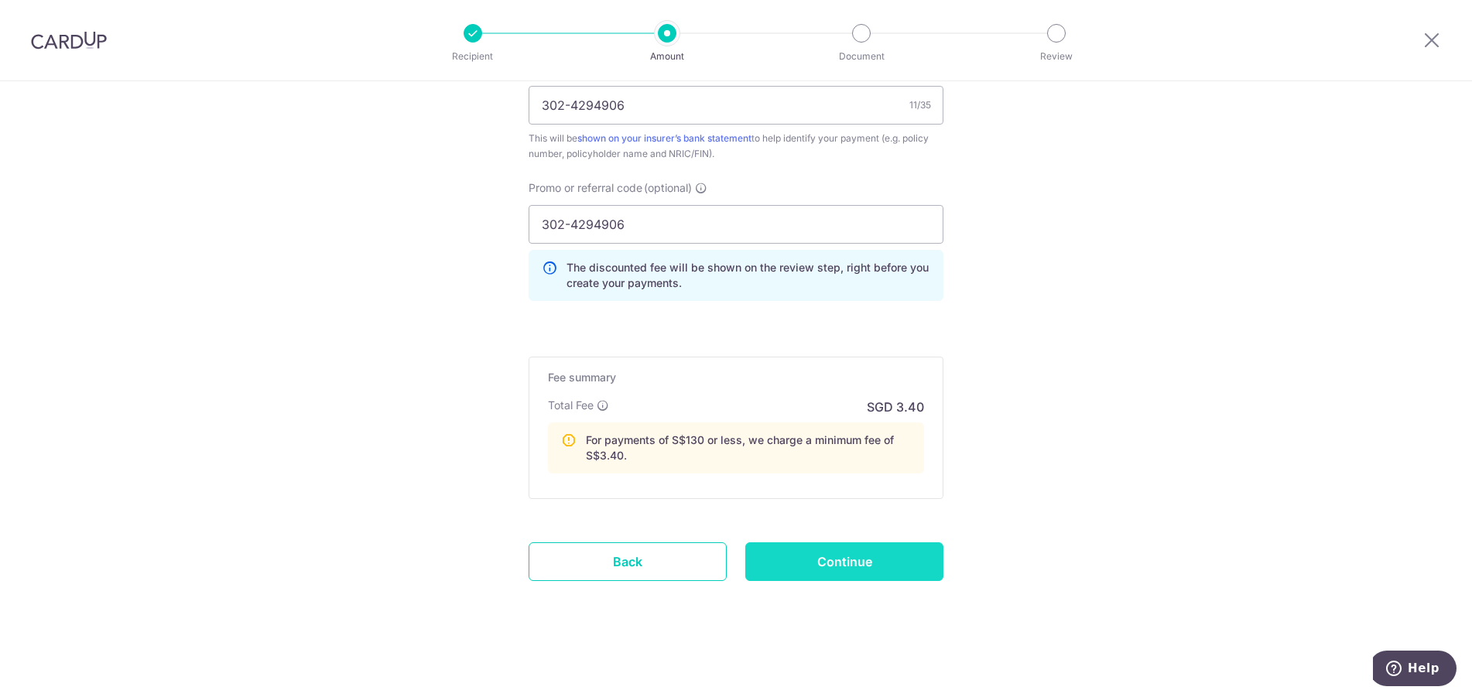
click at [942, 569] on div "Continue" at bounding box center [844, 562] width 217 height 39
click at [918, 566] on input "Continue" at bounding box center [844, 562] width 198 height 39
type input "Create Schedule"
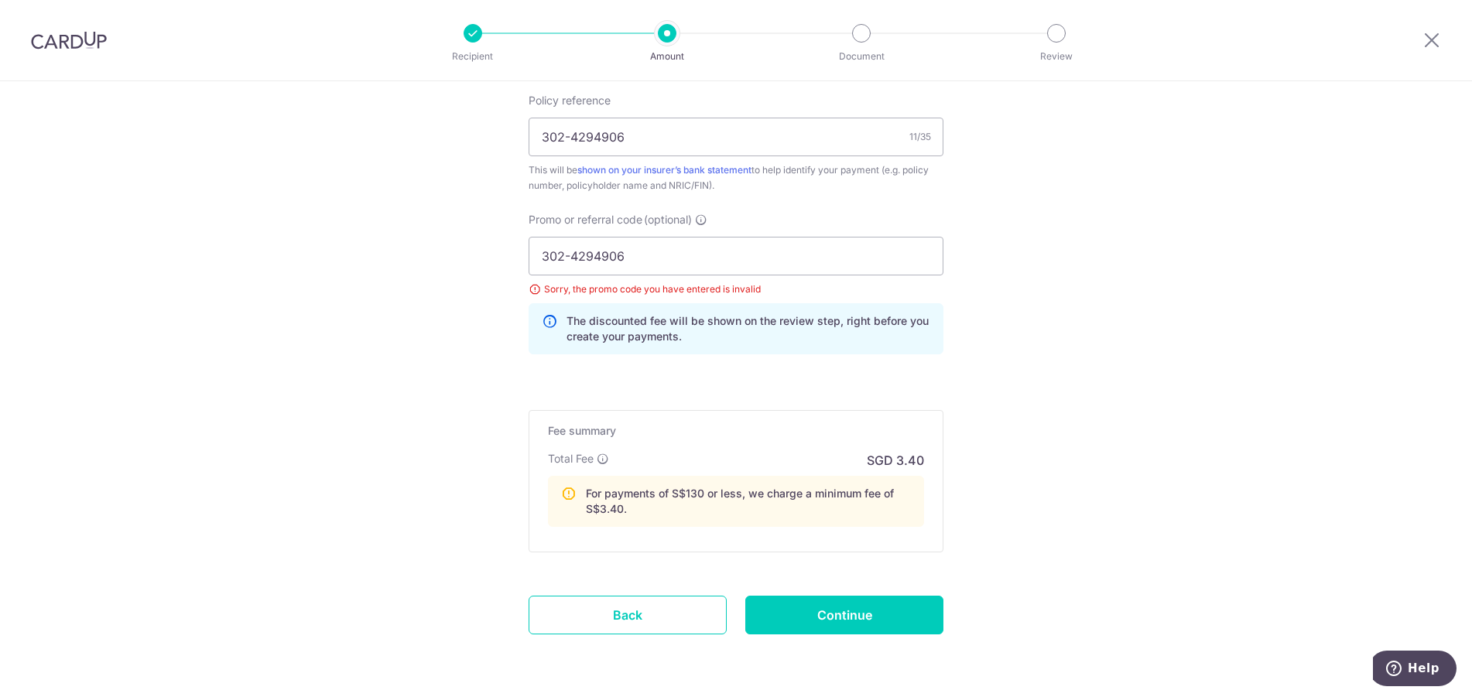
scroll to position [925, 0]
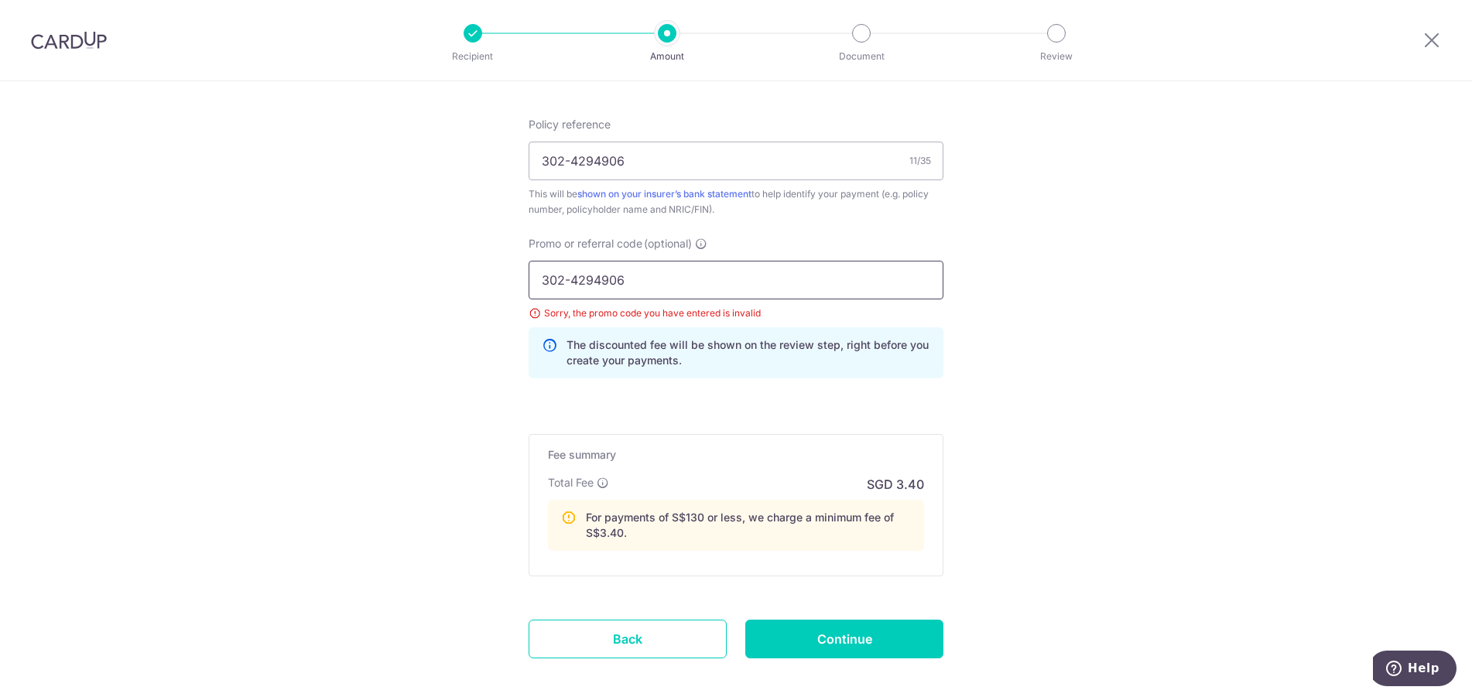
drag, startPoint x: 663, startPoint y: 283, endPoint x: 332, endPoint y: 276, distance: 331.4
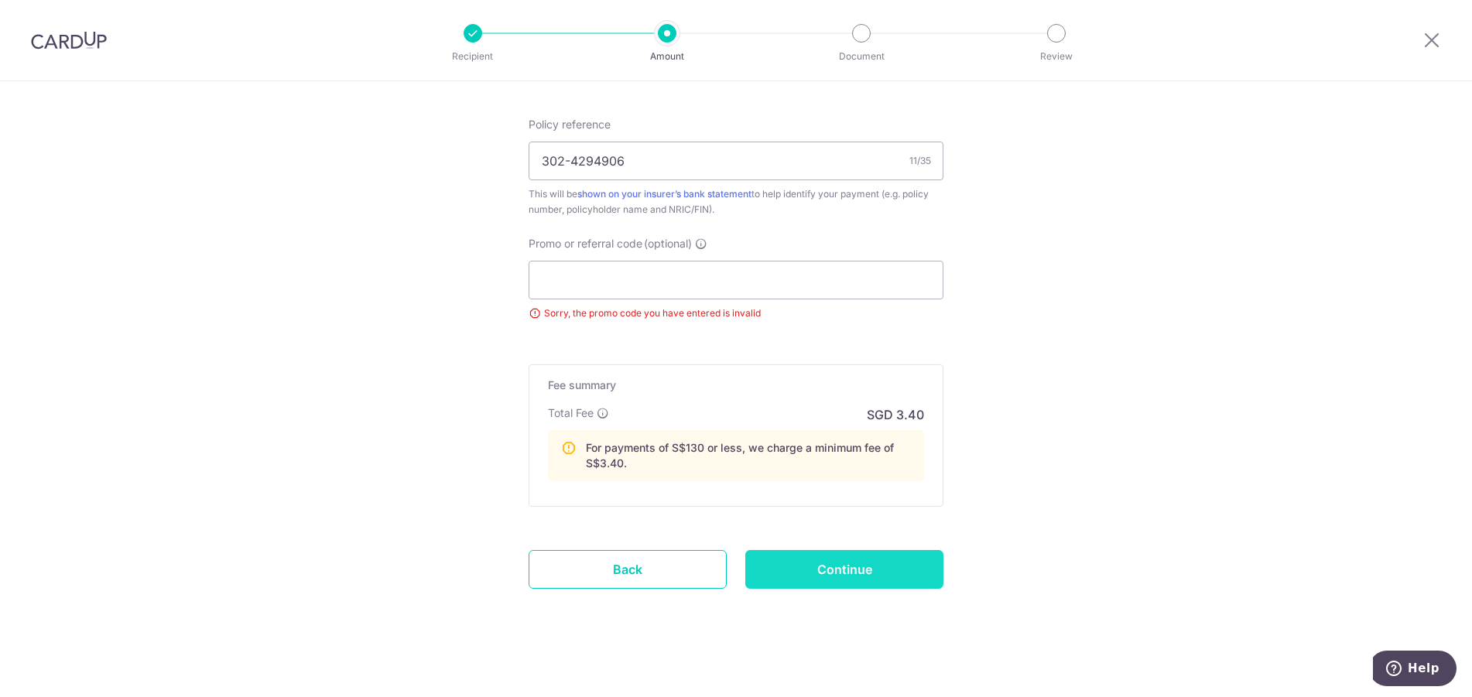
click at [833, 567] on input "Continue" at bounding box center [844, 569] width 198 height 39
type input "Update Schedule"
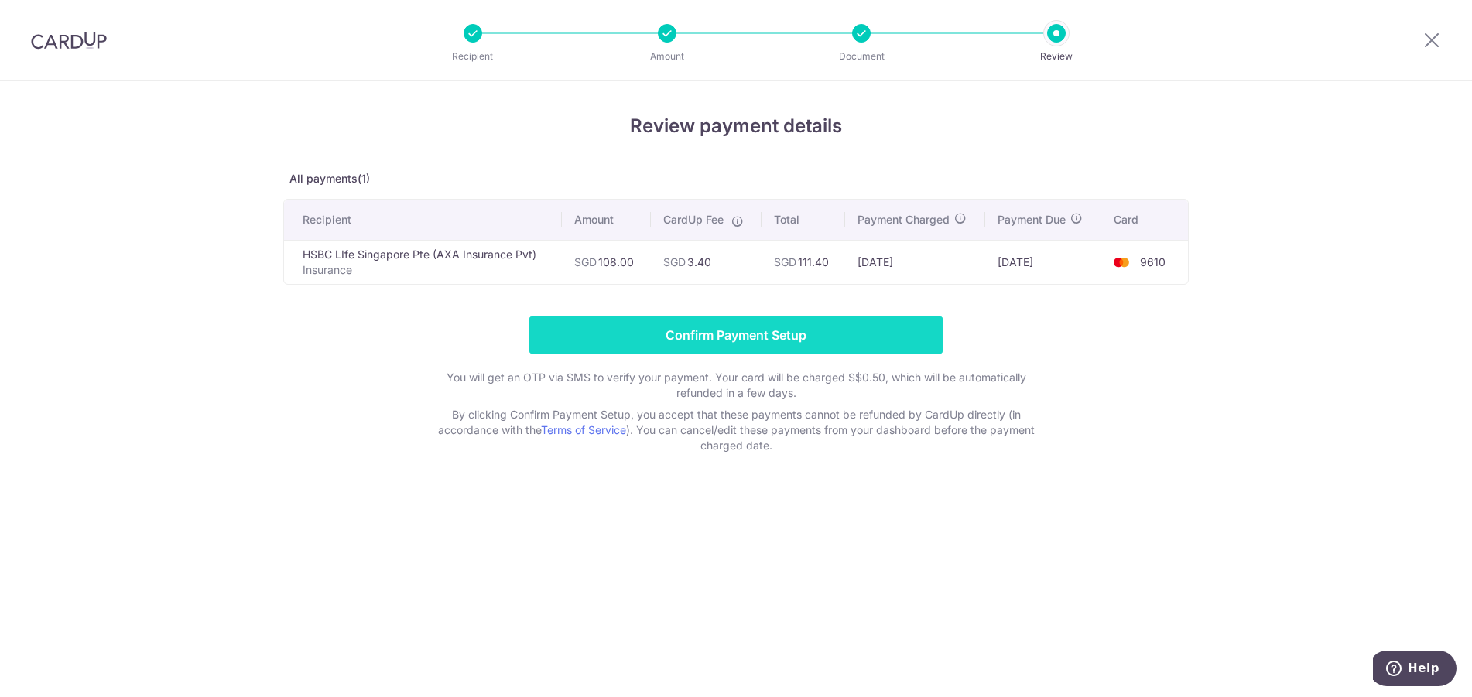
click at [759, 334] on input "Confirm Payment Setup" at bounding box center [736, 335] width 415 height 39
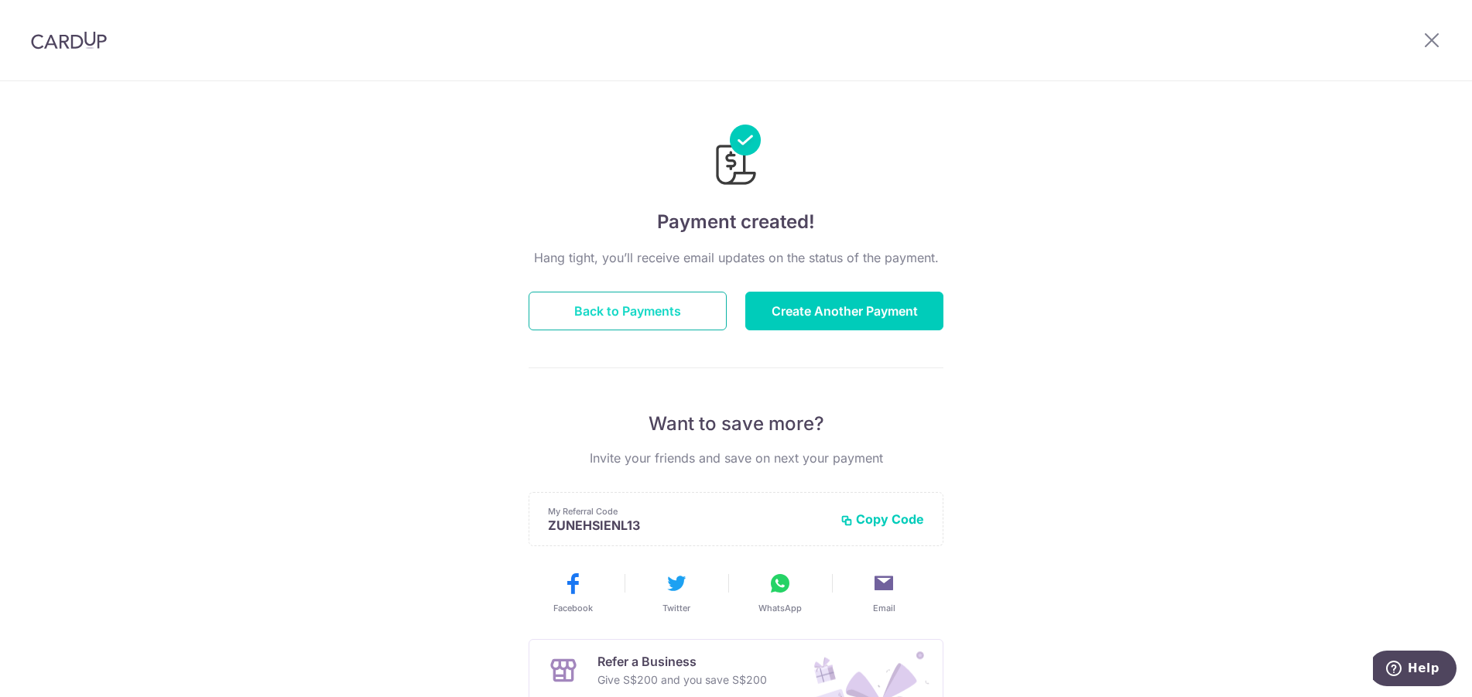
click at [673, 318] on button "Back to Payments" at bounding box center [628, 311] width 198 height 39
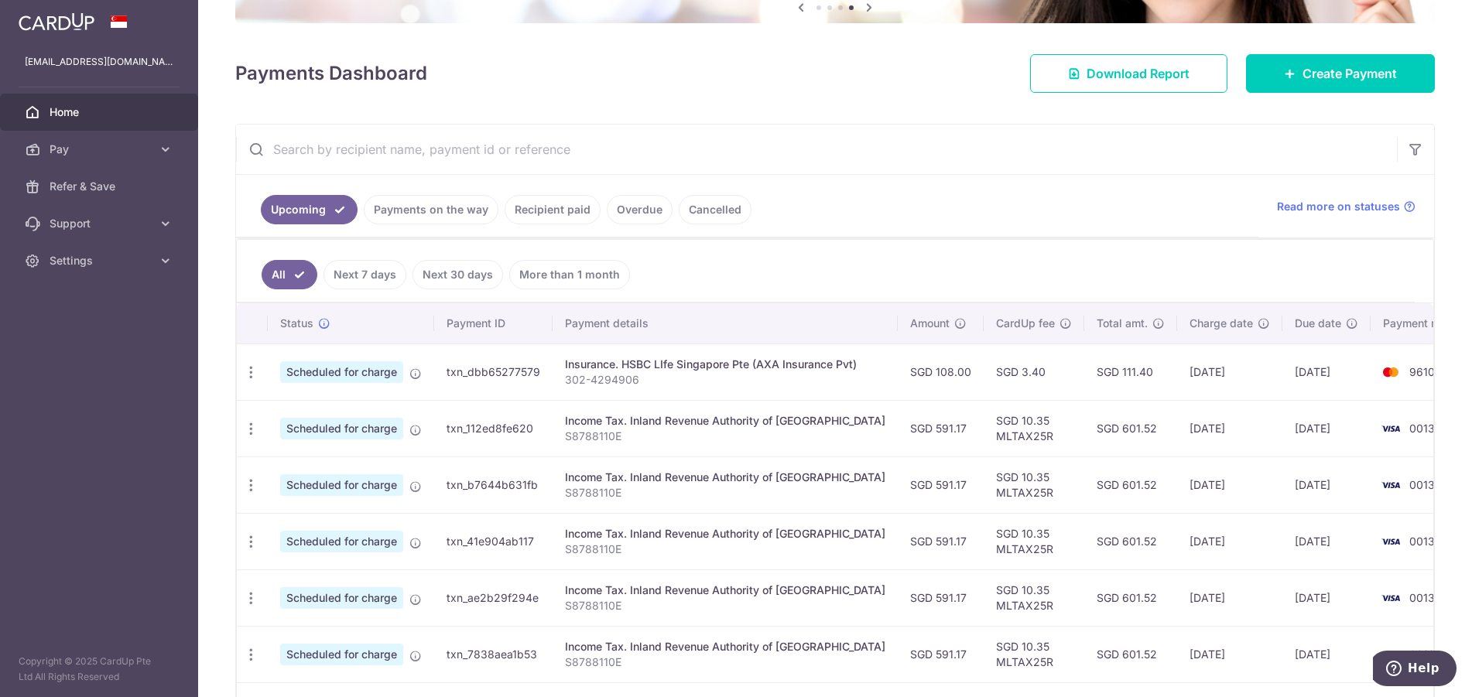
scroll to position [155, 0]
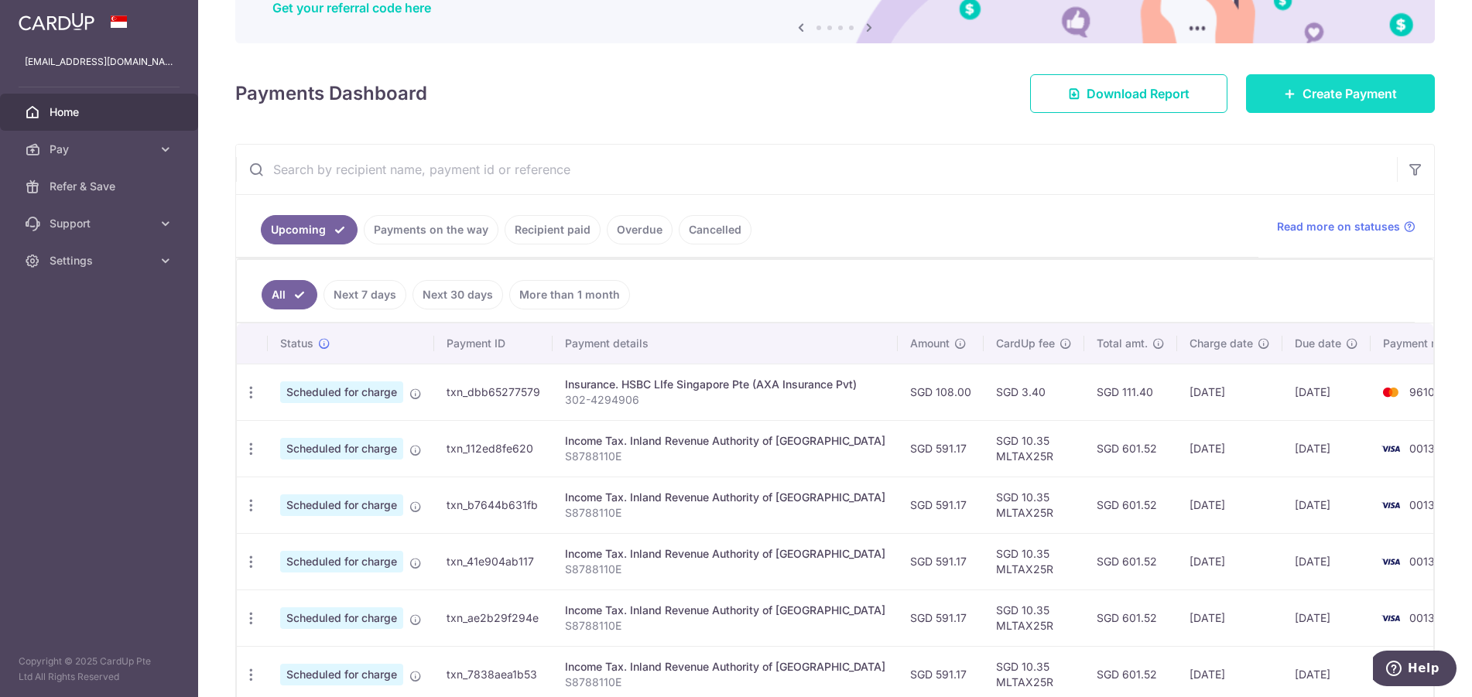
click at [1306, 109] on link "Create Payment" at bounding box center [1340, 93] width 189 height 39
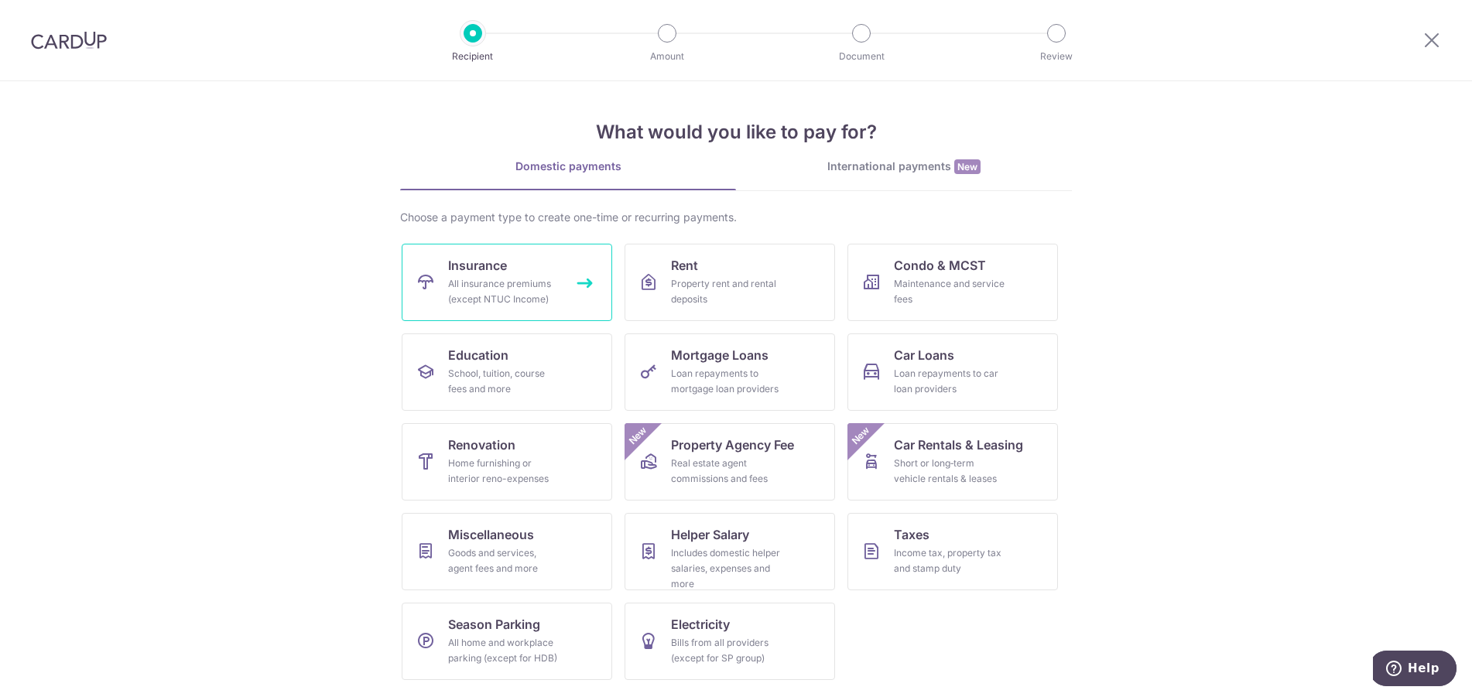
click at [527, 281] on div "All insurance premiums (except NTUC Income)" at bounding box center [503, 291] width 111 height 31
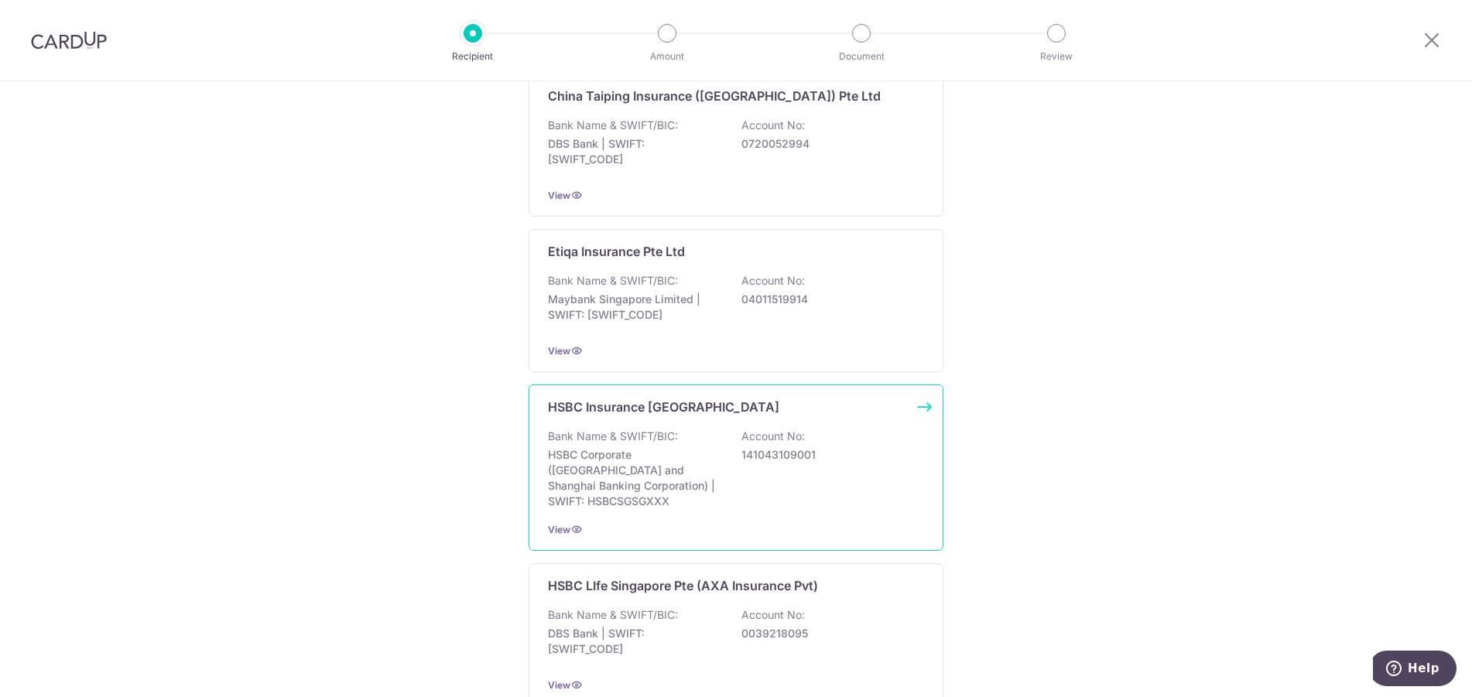
scroll to position [851, 0]
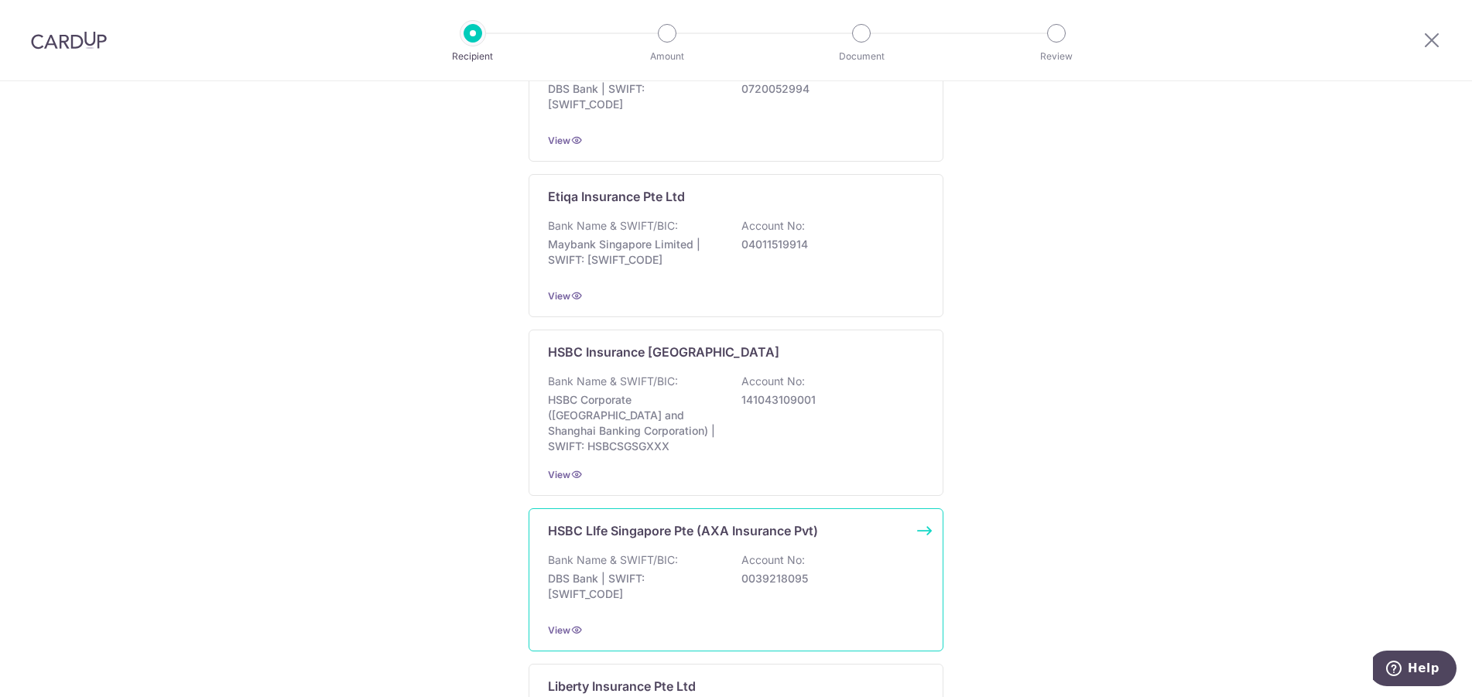
click at [820, 571] on p "0039218095" at bounding box center [827, 578] width 173 height 15
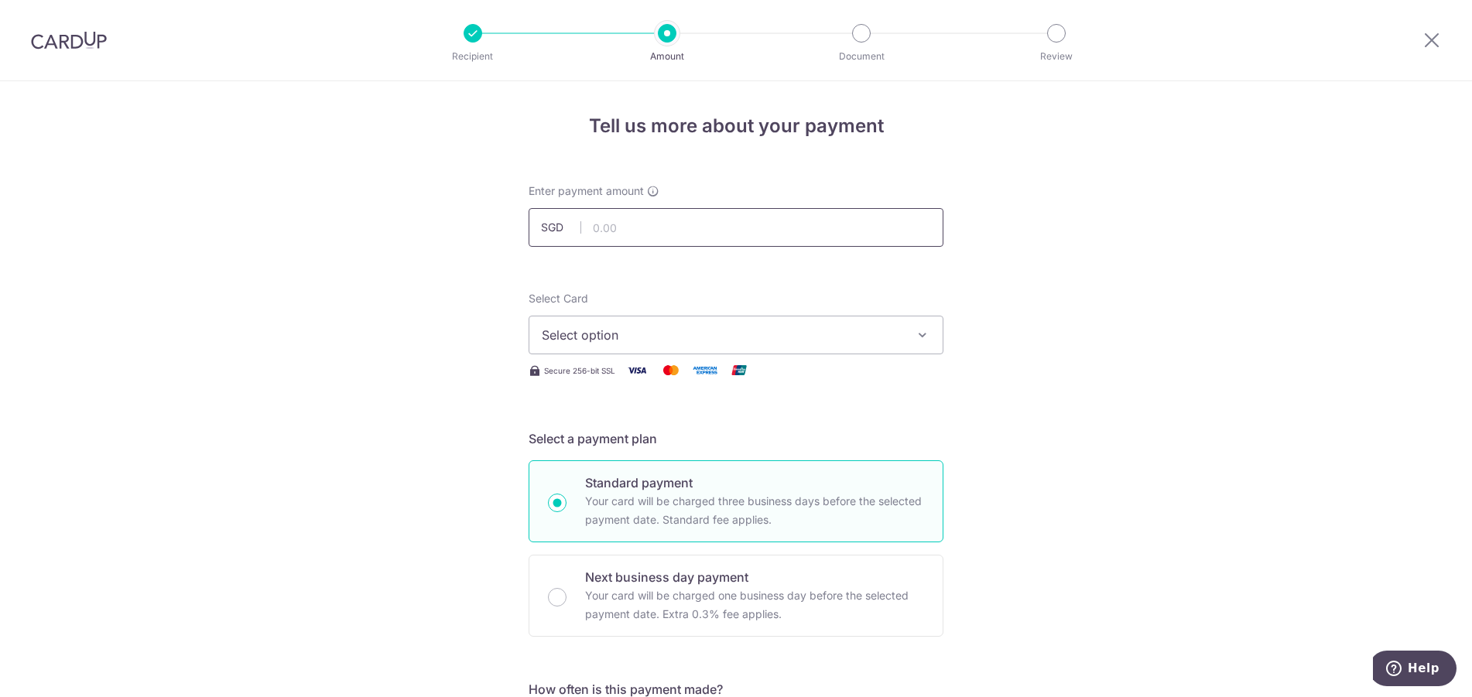
click at [622, 214] on input "text" at bounding box center [736, 227] width 415 height 39
paste input "302-429491"
type input "302"
drag, startPoint x: 515, startPoint y: 217, endPoint x: 520, endPoint y: 226, distance: 9.7
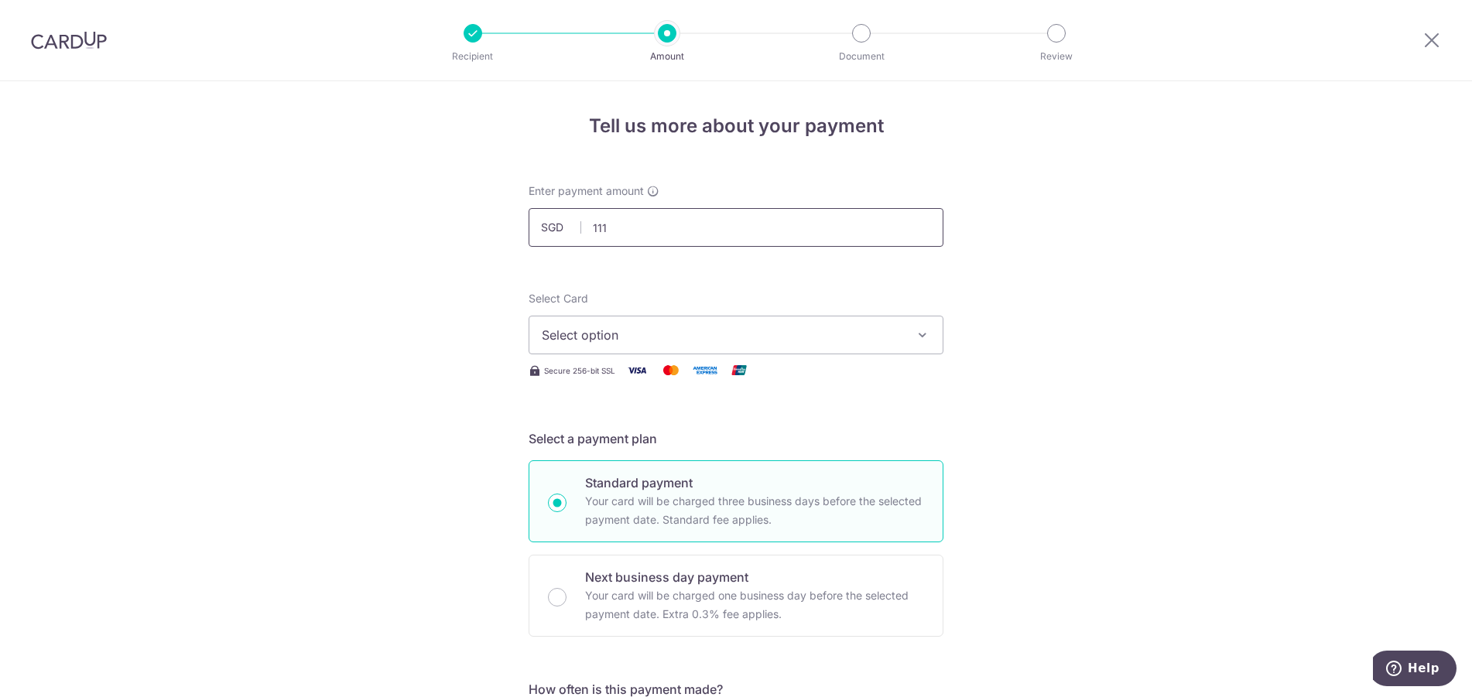
click at [716, 225] on input "111" at bounding box center [736, 227] width 415 height 39
type input "1,116.00"
click at [680, 324] on button "Select option" at bounding box center [736, 335] width 415 height 39
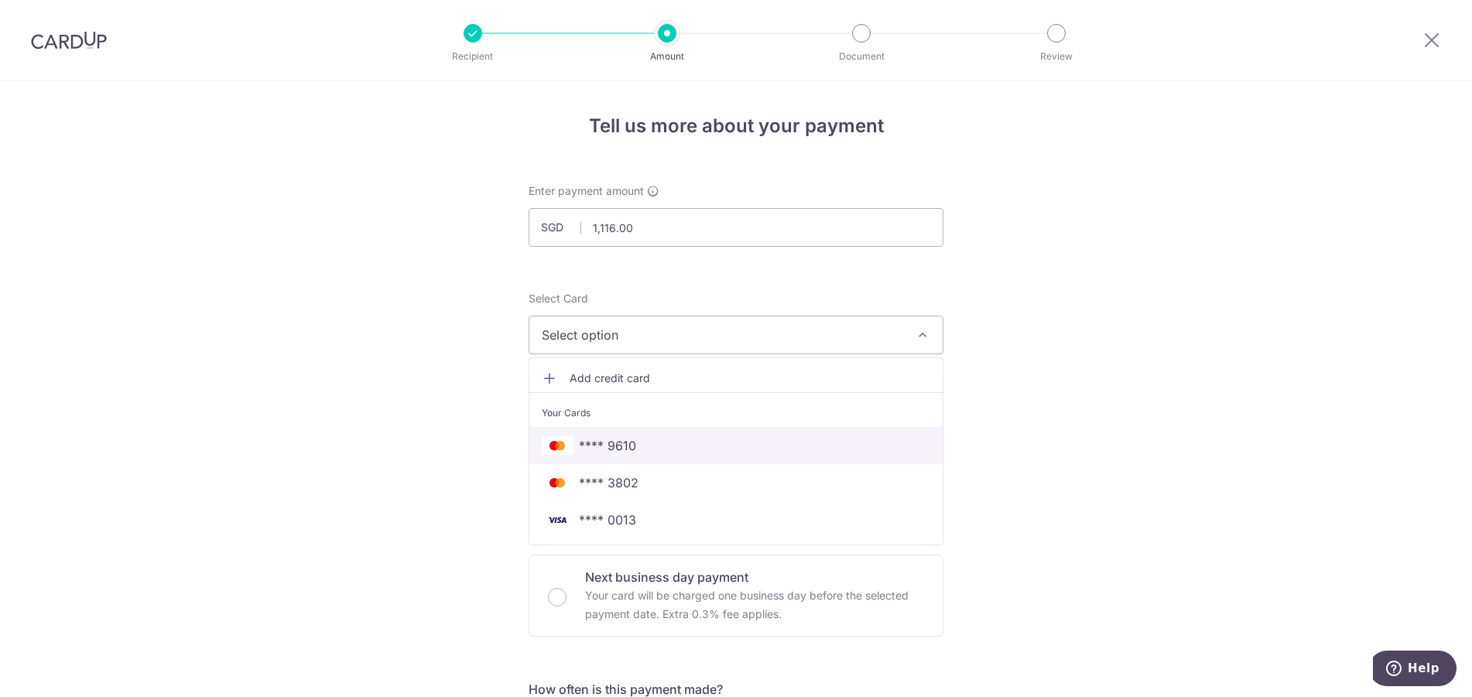
click at [662, 450] on span "**** 9610" at bounding box center [736, 446] width 389 height 19
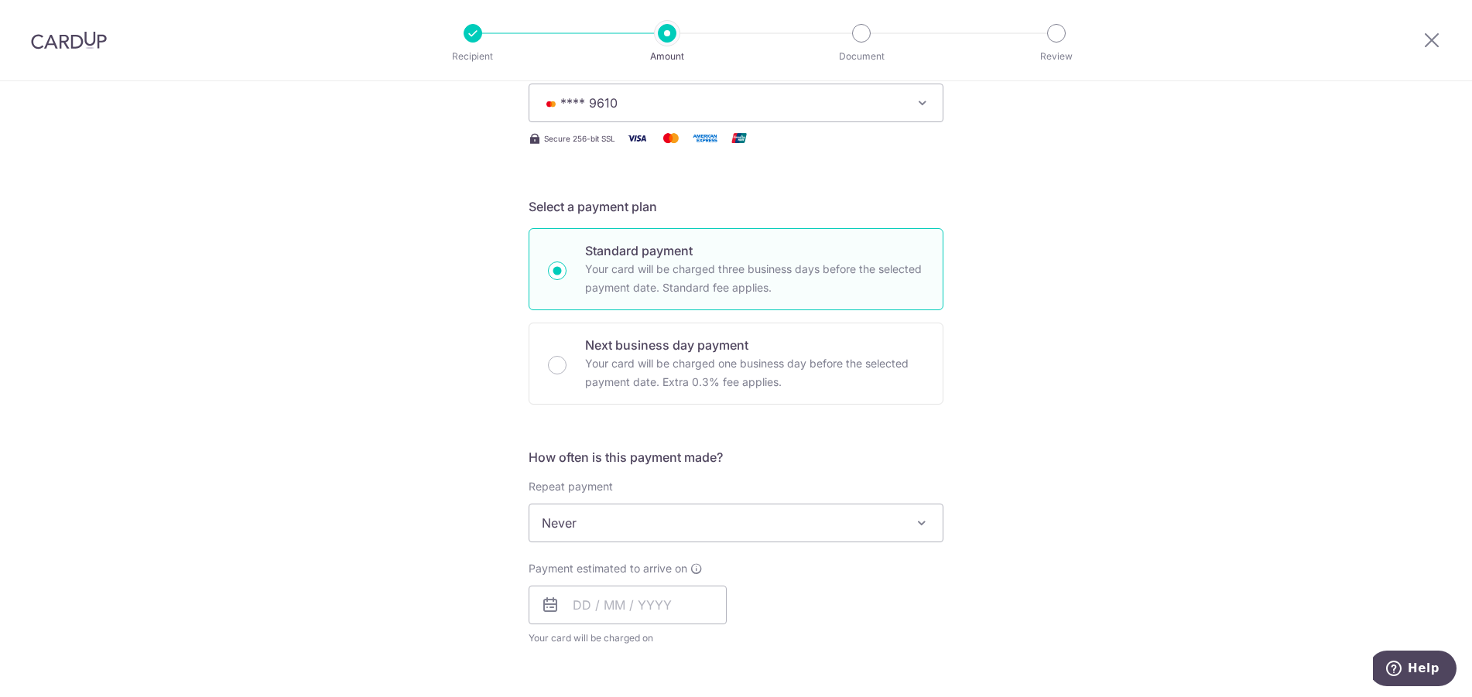
scroll to position [464, 0]
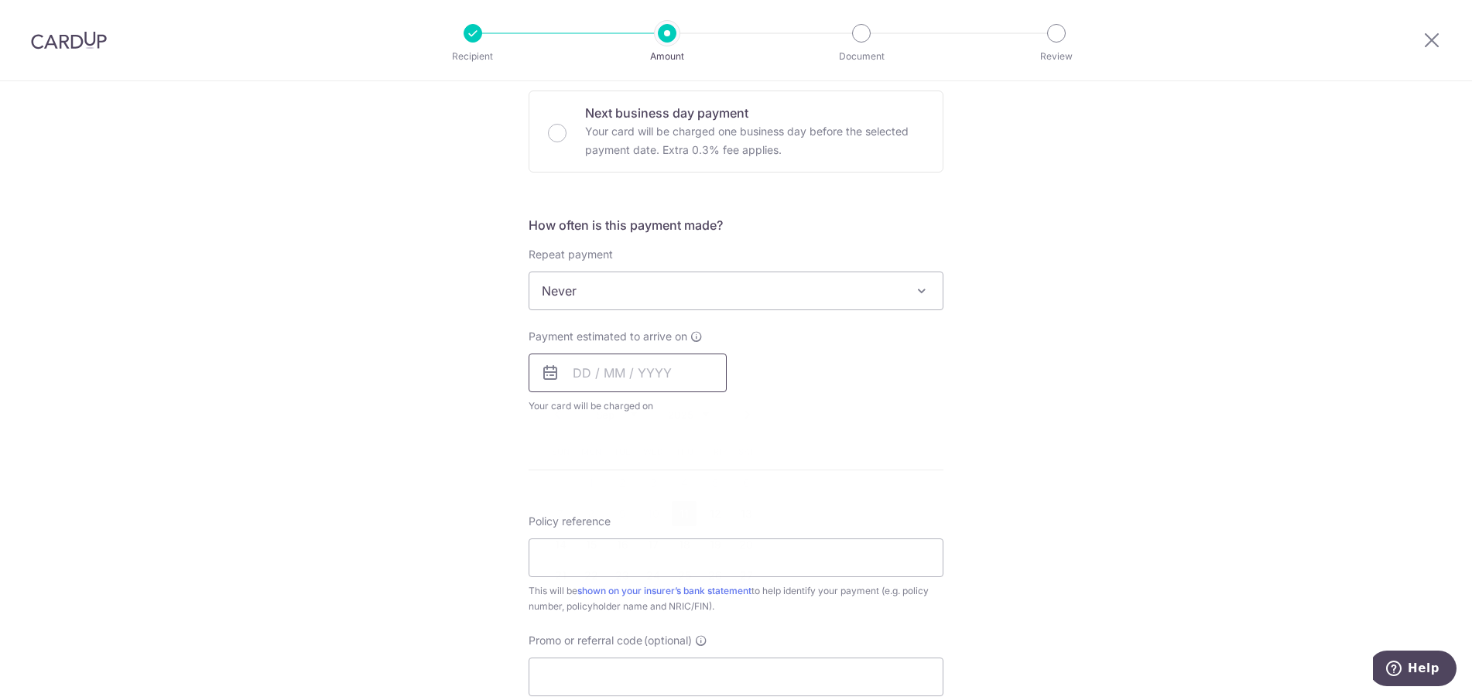
click at [664, 372] on input "text" at bounding box center [628, 373] width 198 height 39
click at [745, 415] on link "Next" at bounding box center [747, 415] width 19 height 19
click at [675, 512] on link "9" at bounding box center [684, 514] width 25 height 25
type input "[DATE]"
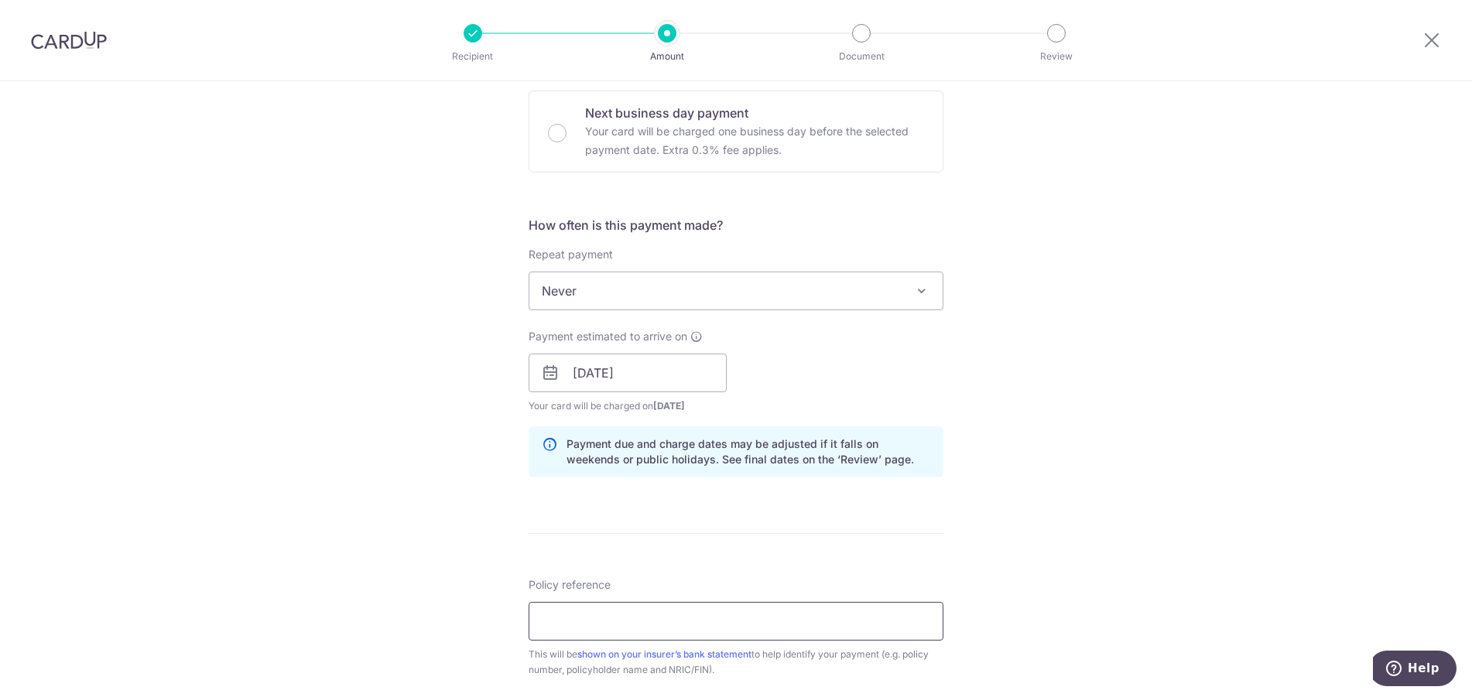
click at [617, 618] on input "Policy reference" at bounding box center [736, 621] width 415 height 39
click at [635, 632] on input "Policy reference" at bounding box center [736, 621] width 415 height 39
paste input "302-4294914"
type input "302-4294914"
click at [415, 588] on div "Tell us more about your payment Enter payment amount SGD 1,116.00 1116.00 Selec…" at bounding box center [736, 349] width 1472 height 1464
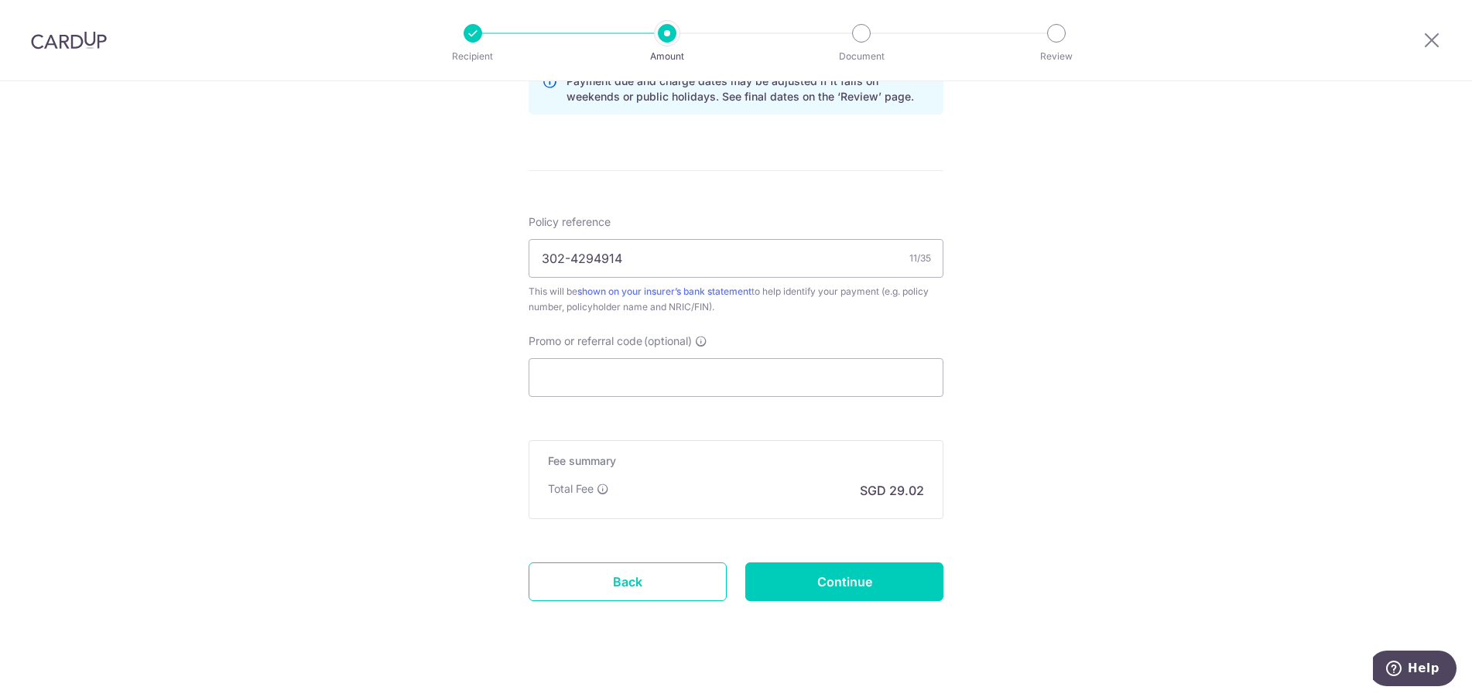
scroll to position [848, 0]
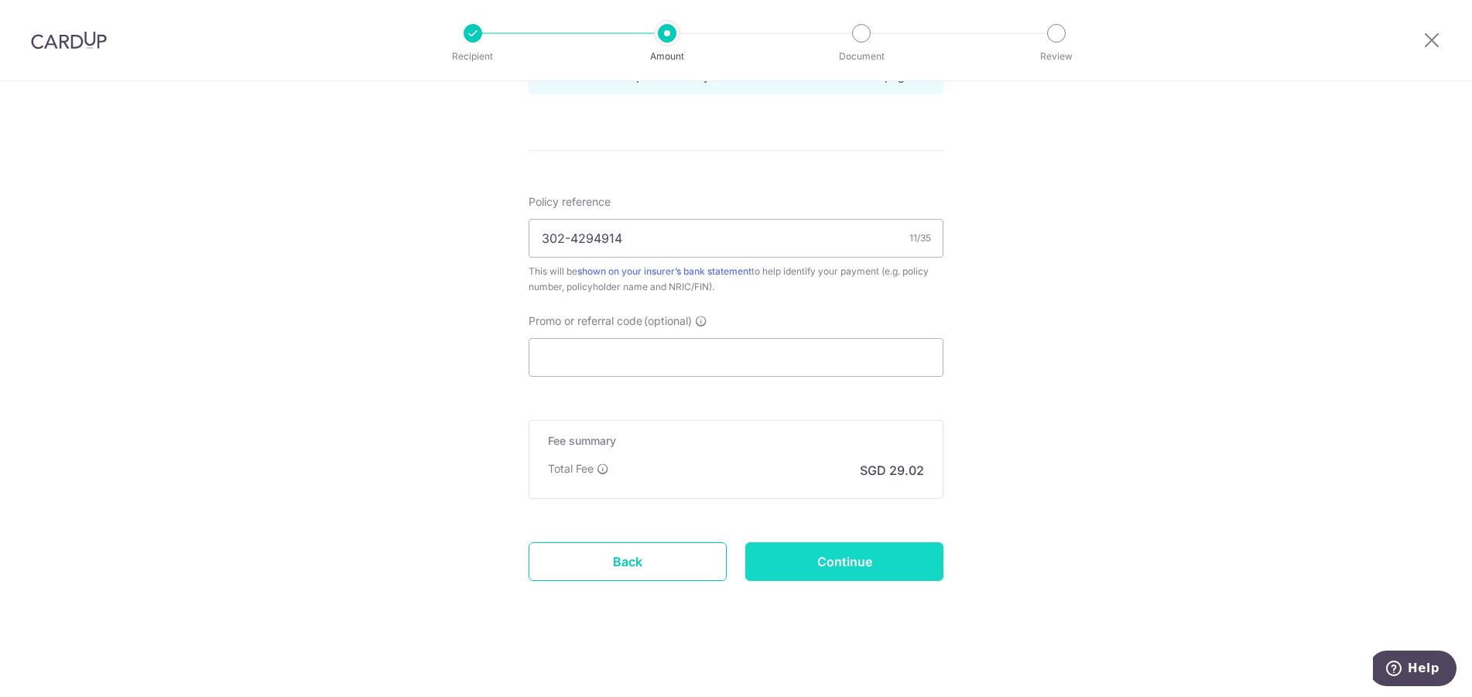
click at [784, 560] on input "Continue" at bounding box center [844, 562] width 198 height 39
type input "Create Schedule"
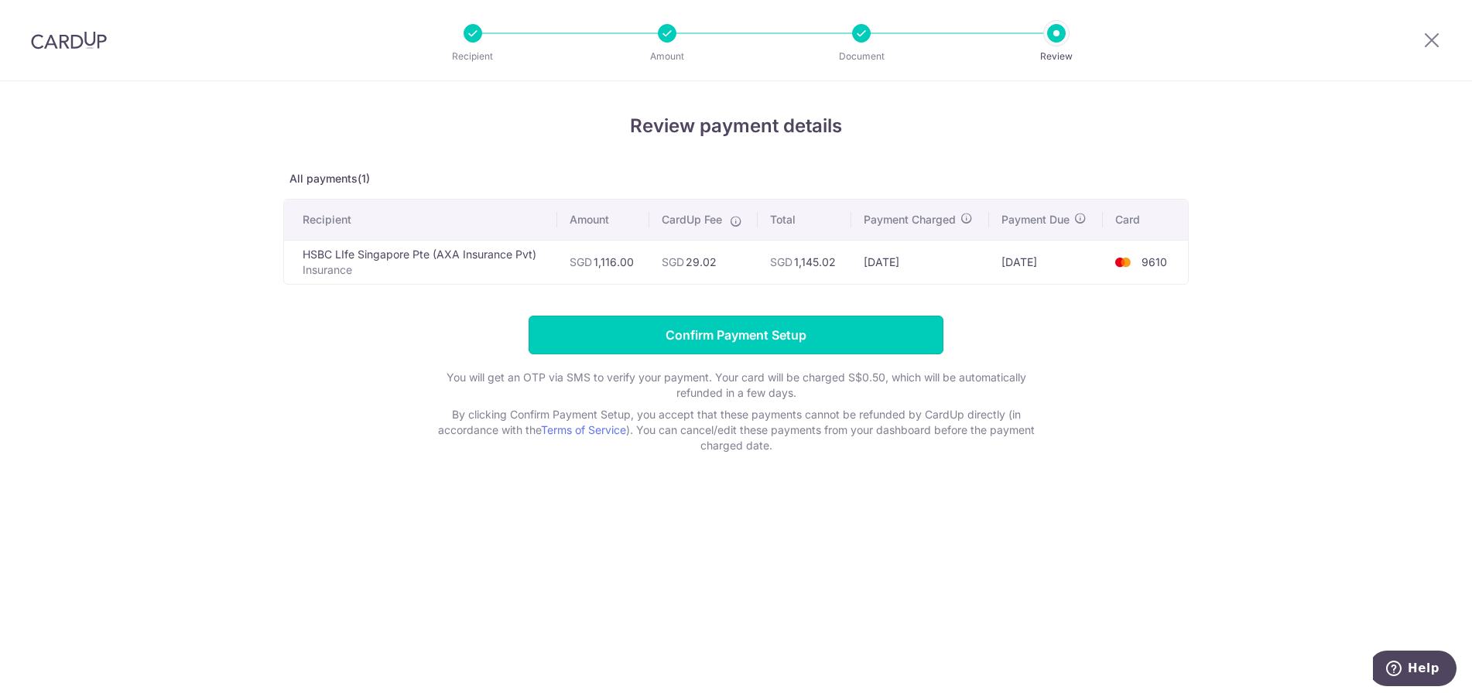
click at [824, 337] on input "Confirm Payment Setup" at bounding box center [736, 335] width 415 height 39
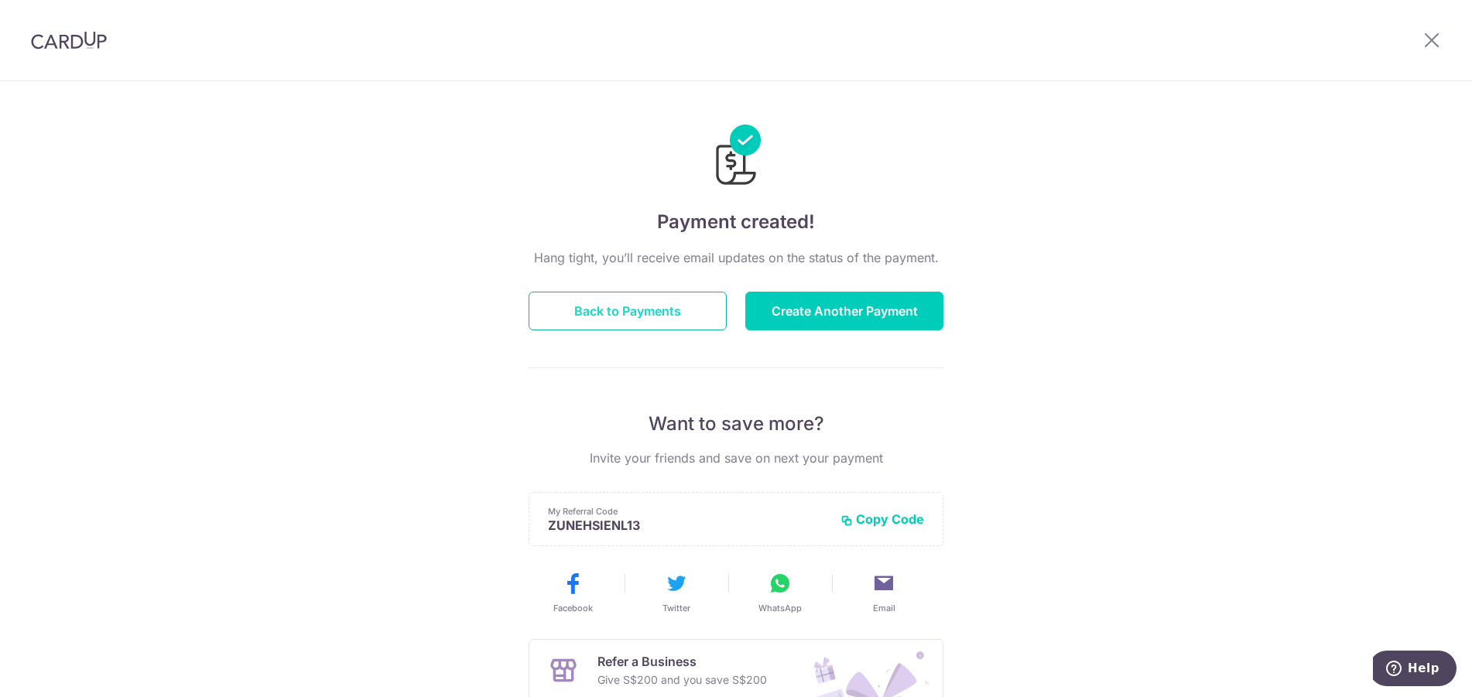
click at [698, 302] on button "Back to Payments" at bounding box center [628, 311] width 198 height 39
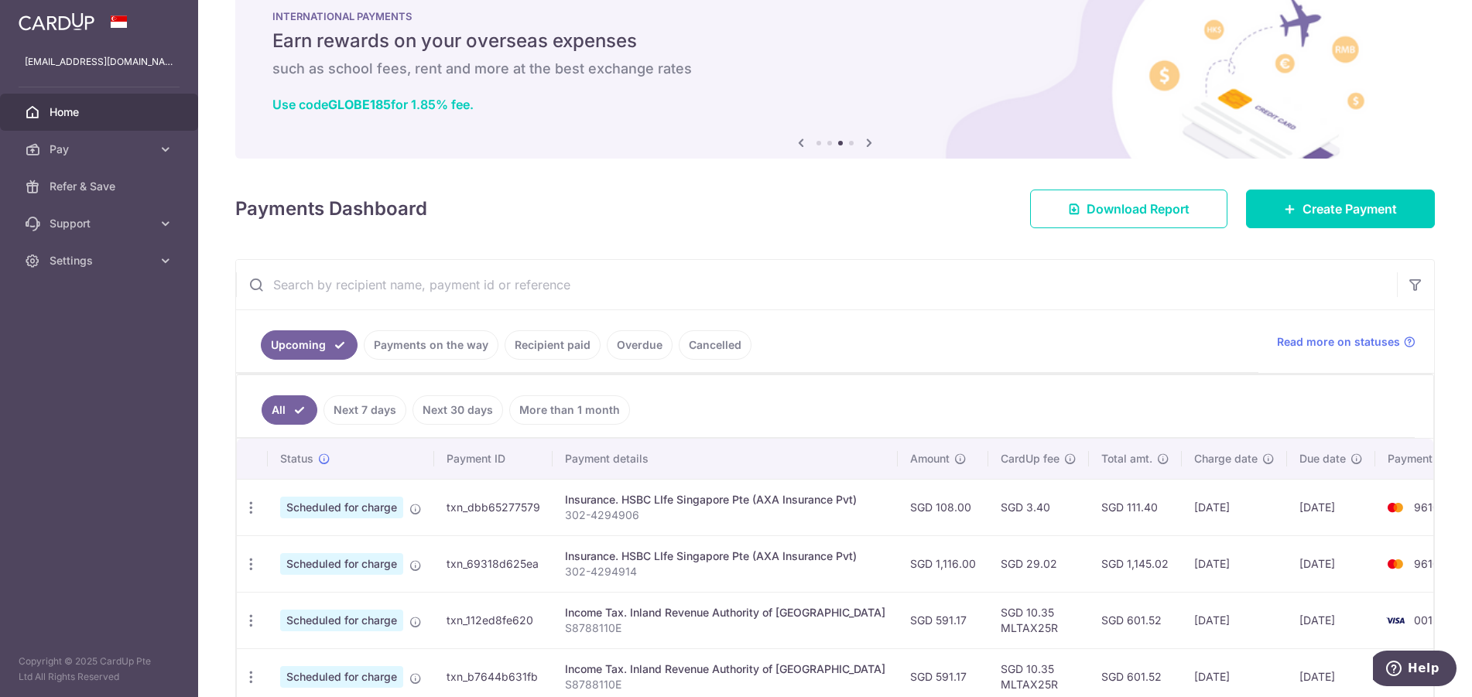
scroll to position [77, 0]
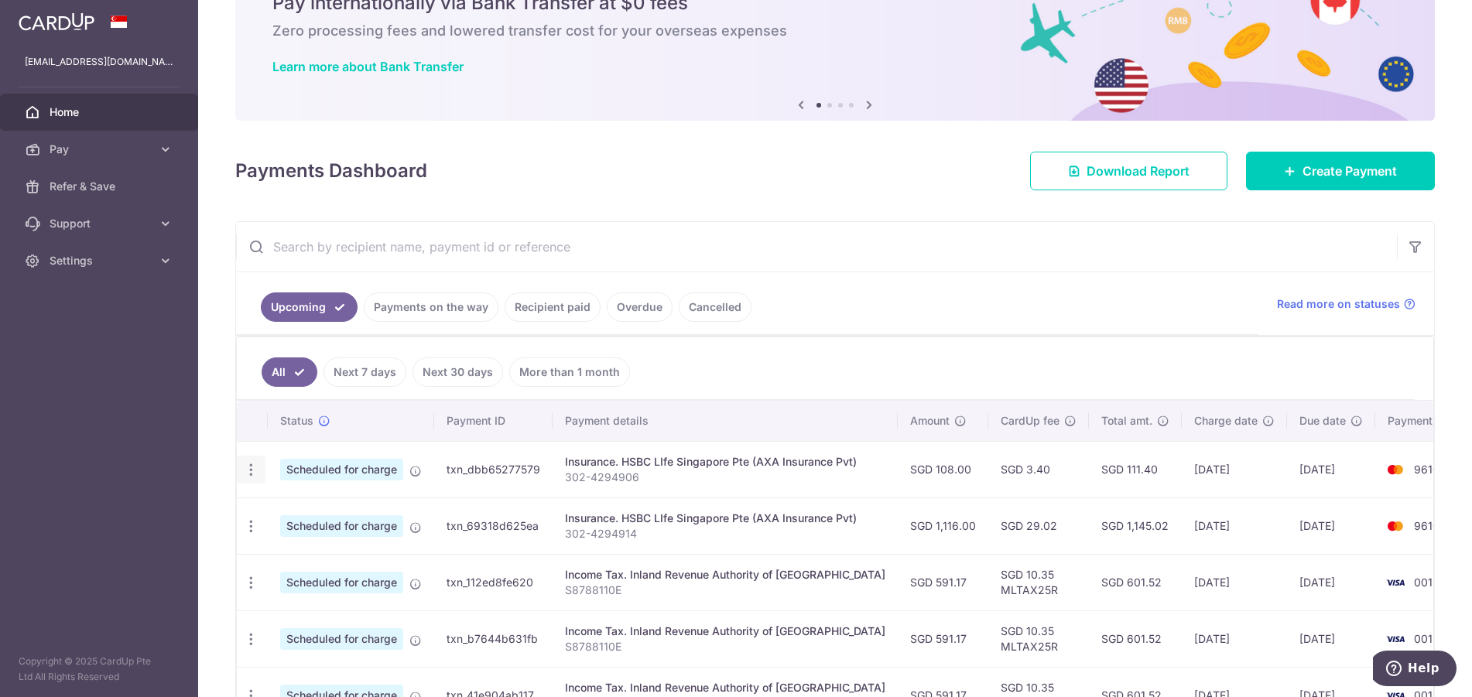
click at [254, 474] on icon "button" at bounding box center [251, 470] width 16 height 16
click at [283, 517] on span "Update payment" at bounding box center [333, 512] width 105 height 19
radio input "true"
type input "108.00"
type input "18/09/2025"
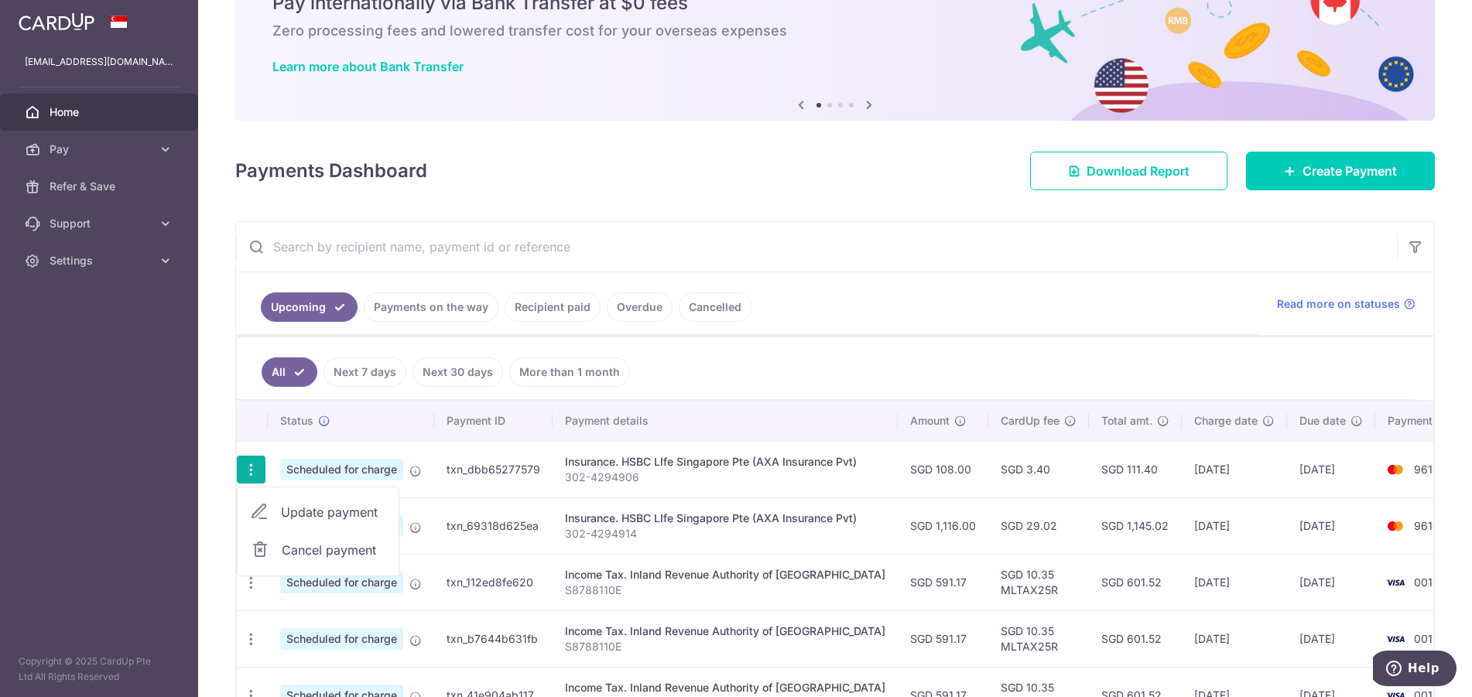
type input "302-4294906"
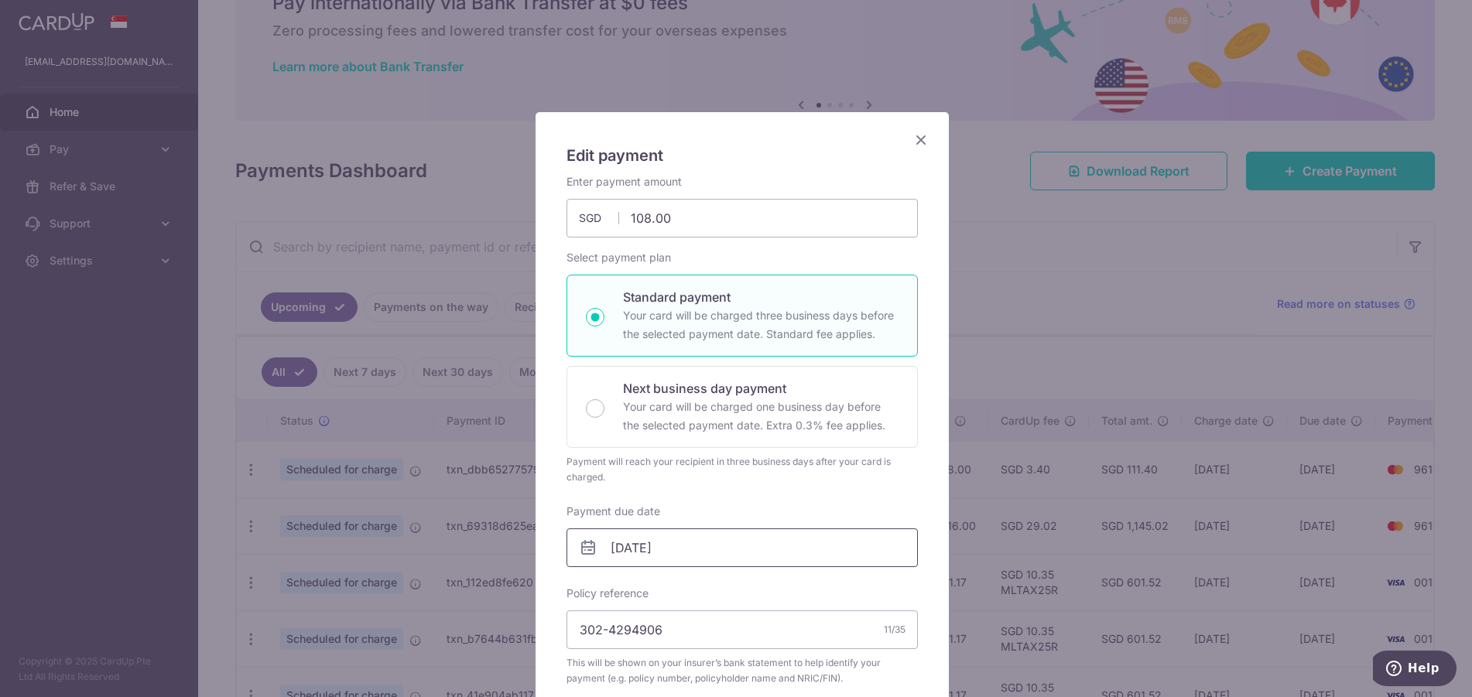
click at [746, 554] on input "18/09/2025" at bounding box center [742, 548] width 351 height 39
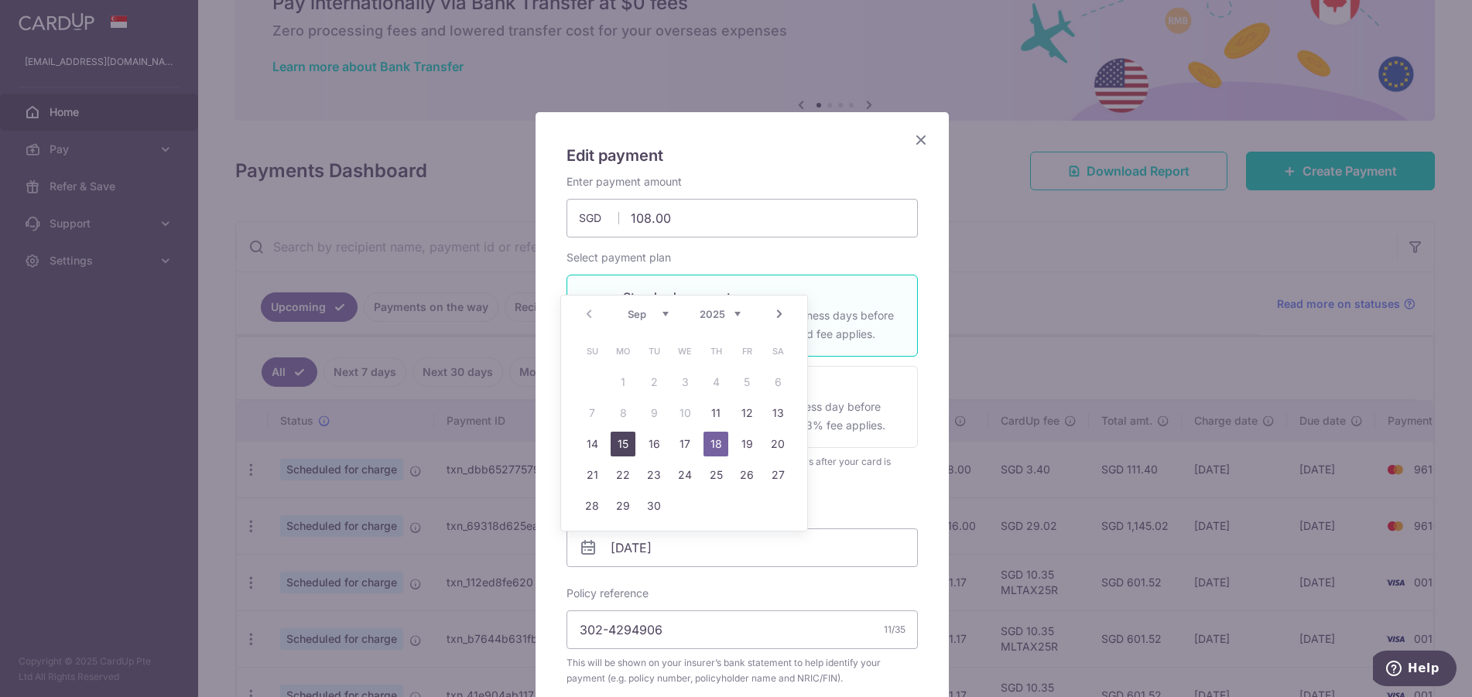
click at [632, 443] on link "15" at bounding box center [623, 444] width 25 height 25
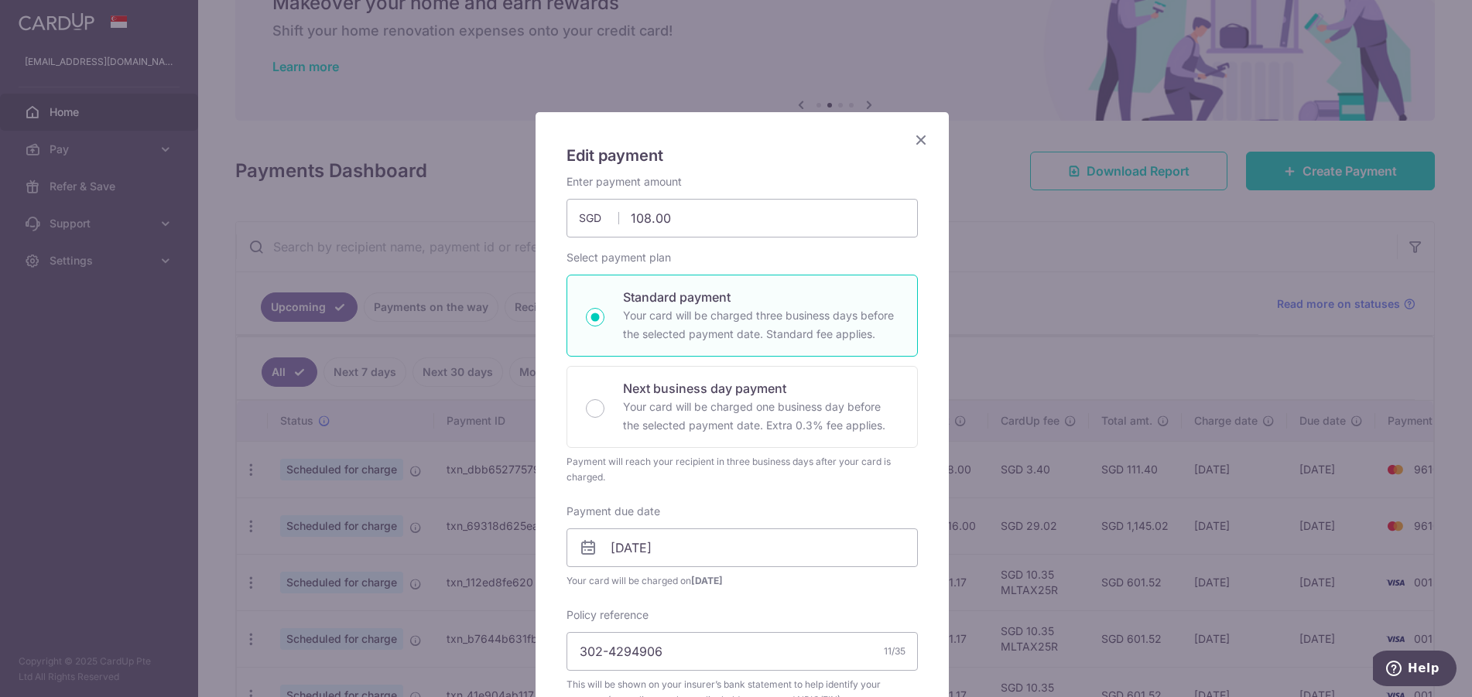
scroll to position [155, 0]
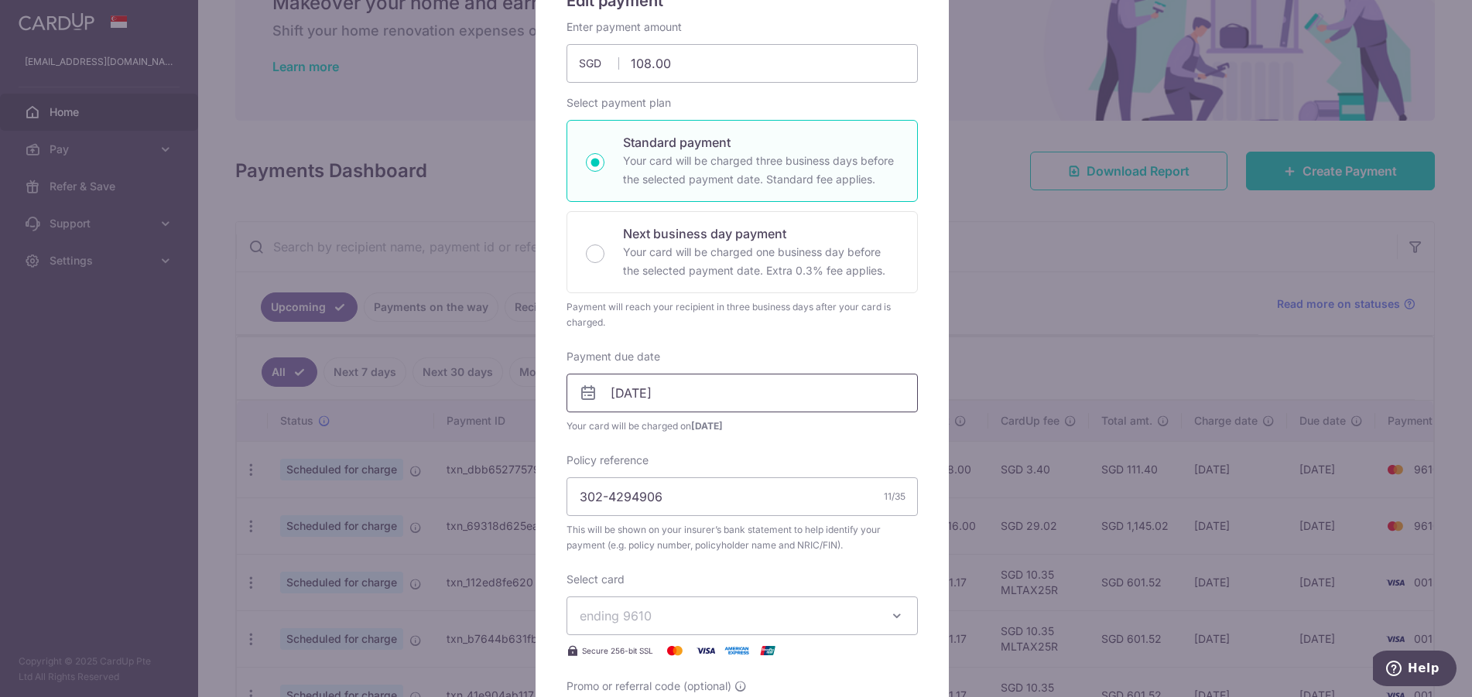
click at [651, 393] on input "15/09/2025" at bounding box center [742, 393] width 351 height 39
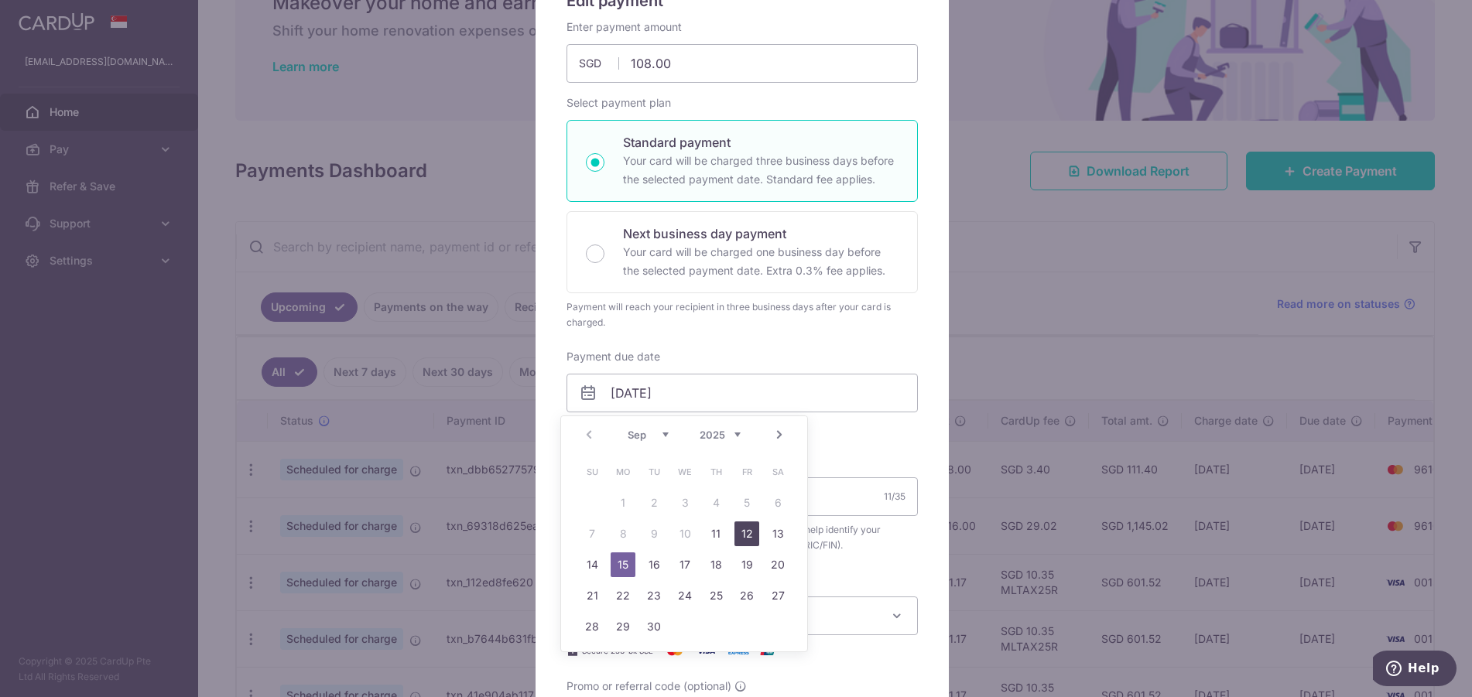
click at [745, 538] on link "12" at bounding box center [747, 534] width 25 height 25
type input "[DATE]"
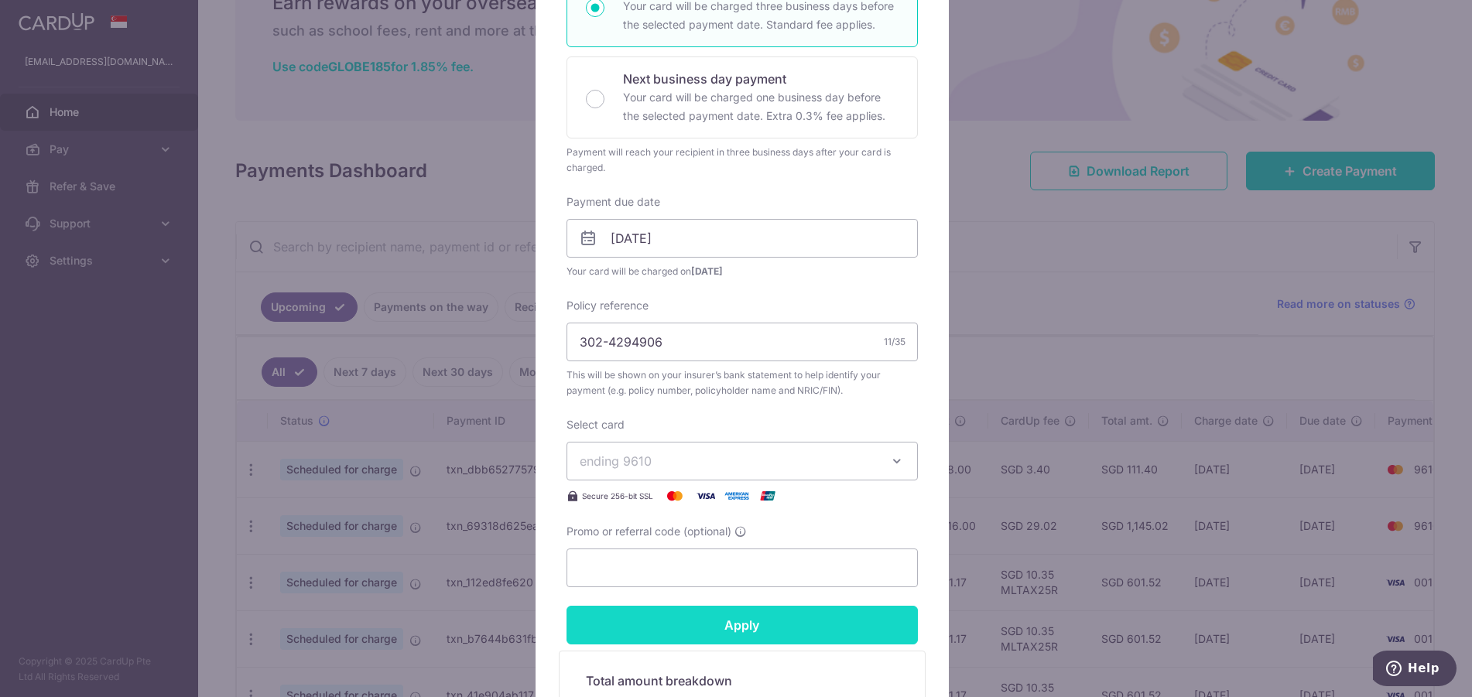
click at [764, 630] on input "Apply" at bounding box center [742, 625] width 351 height 39
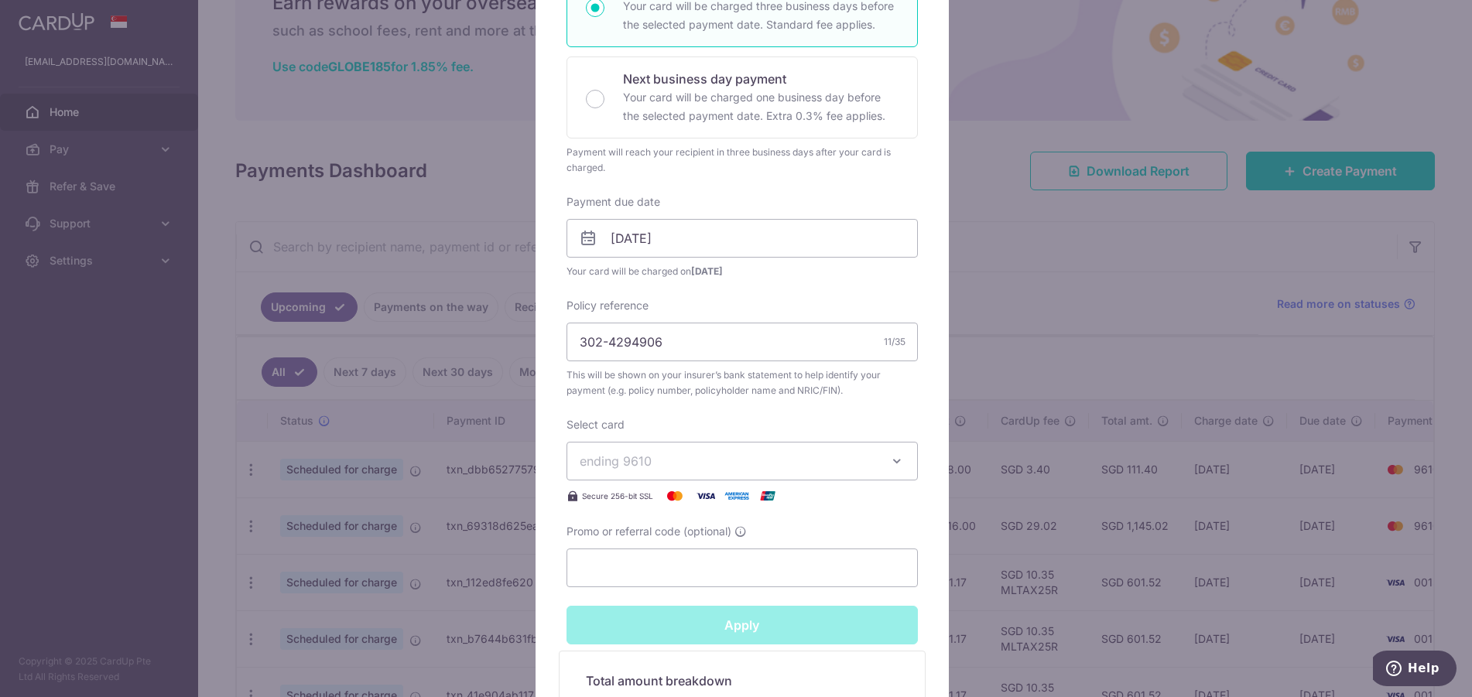
type input "Successfully Applied"
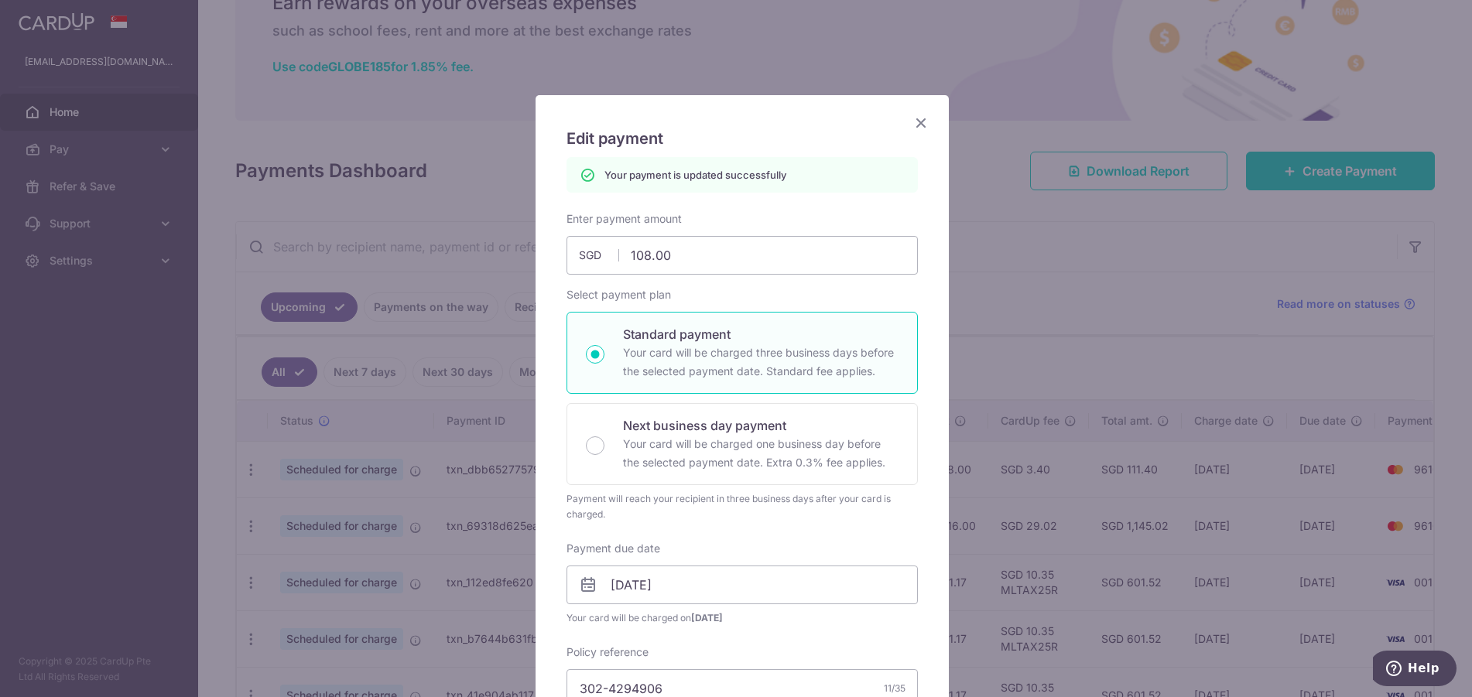
scroll to position [0, 0]
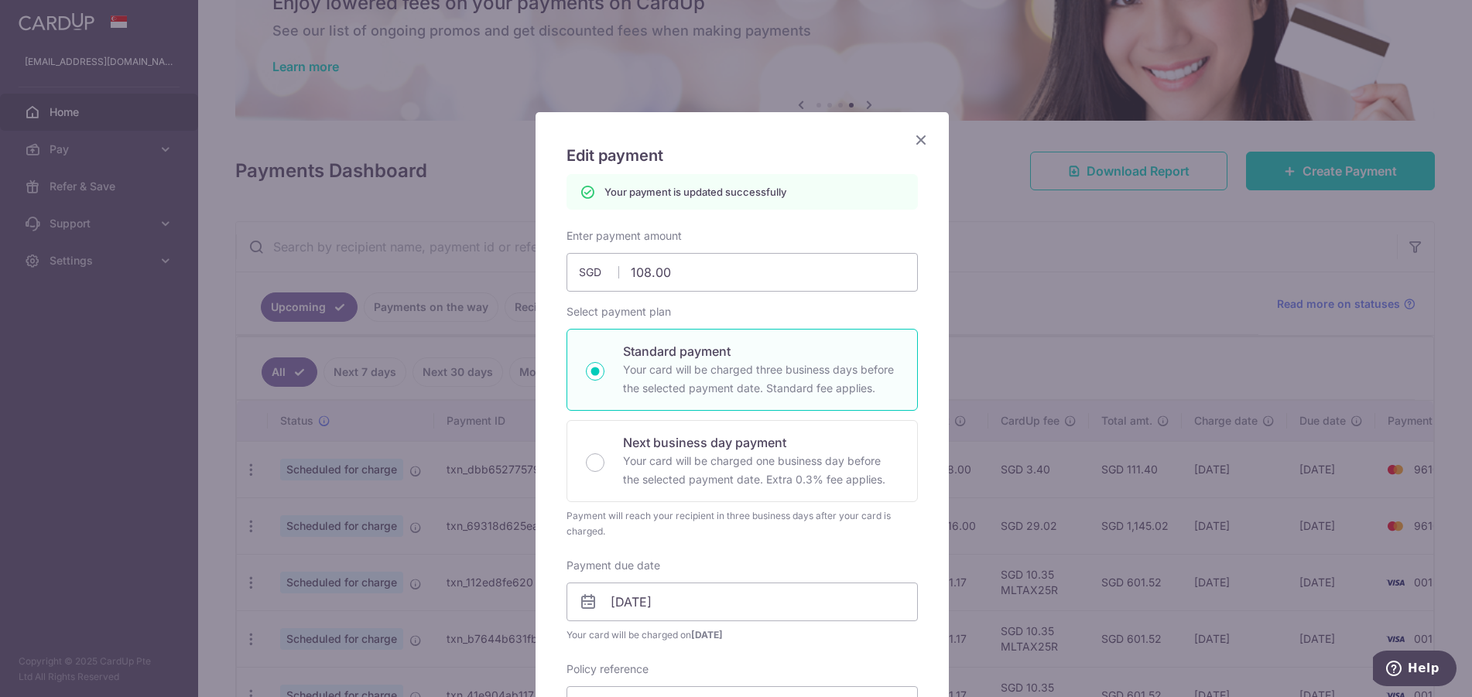
click at [912, 139] on icon "Close" at bounding box center [921, 139] width 19 height 19
